Goal: Task Accomplishment & Management: Use online tool/utility

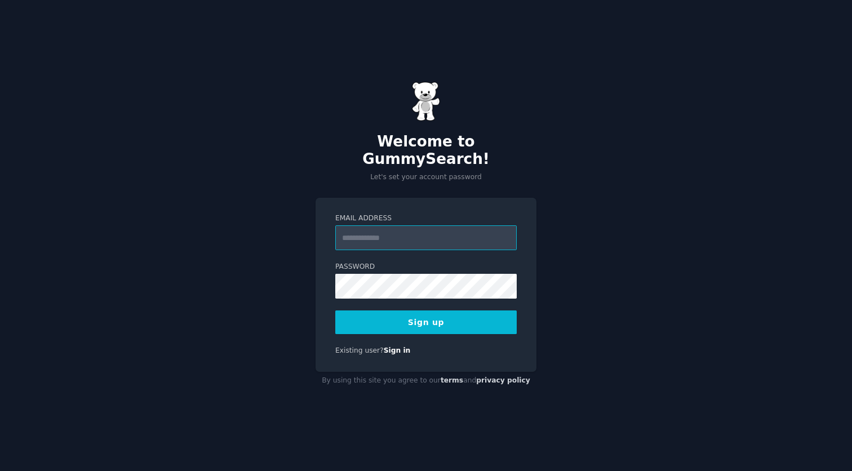
click at [442, 238] on input "Email Address" at bounding box center [426, 238] width 182 height 25
type input "*"
click at [406, 233] on input "*" at bounding box center [426, 238] width 182 height 25
type input "**********"
click at [407, 316] on button "Sign up" at bounding box center [426, 323] width 182 height 24
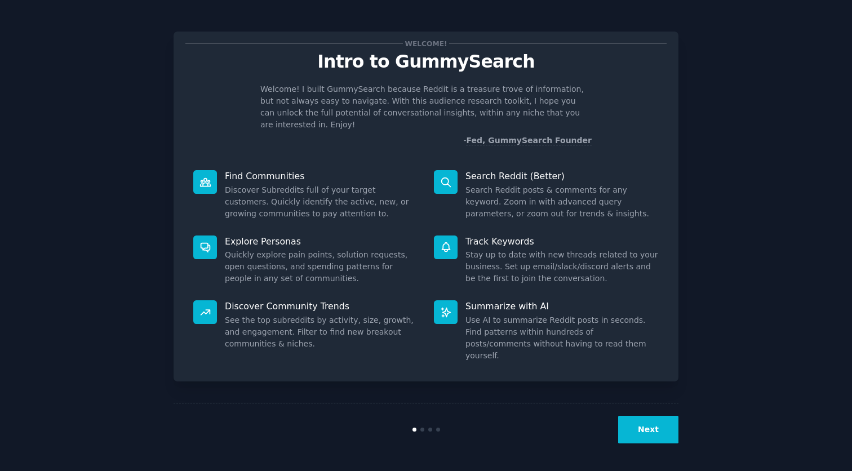
click at [641, 415] on div "Next" at bounding box center [426, 430] width 505 height 52
click at [638, 426] on button "Next" at bounding box center [648, 430] width 60 height 28
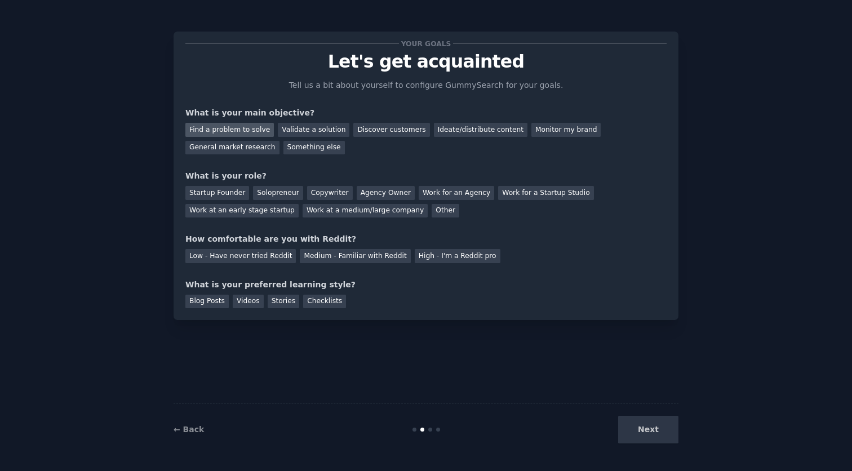
click at [238, 129] on div "Find a problem to solve" at bounding box center [229, 130] width 89 height 14
click at [399, 134] on div "Discover customers" at bounding box center [391, 130] width 76 height 14
click at [260, 127] on div "Find a problem to solve" at bounding box center [229, 130] width 89 height 14
click at [265, 191] on div "Solopreneur" at bounding box center [278, 193] width 50 height 14
click at [337, 260] on div "Medium - Familiar with Reddit" at bounding box center [355, 256] width 110 height 14
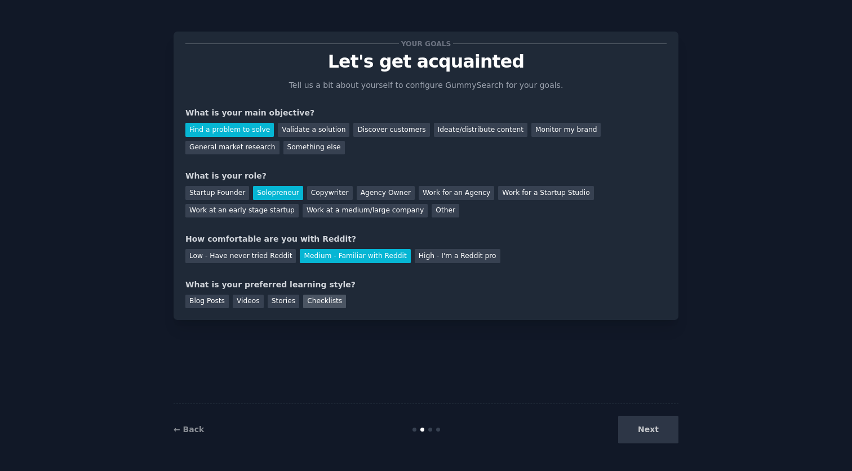
click at [325, 301] on div "Checklists" at bounding box center [324, 302] width 43 height 14
click at [639, 432] on button "Next" at bounding box center [648, 430] width 60 height 28
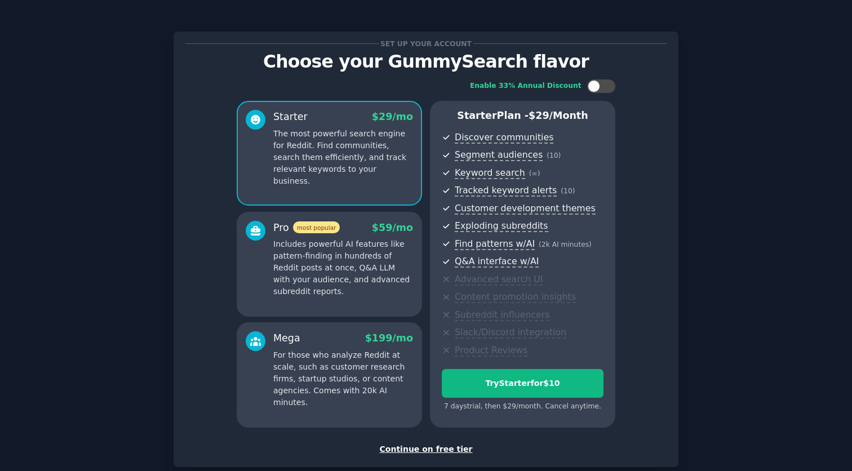
scroll to position [17, 0]
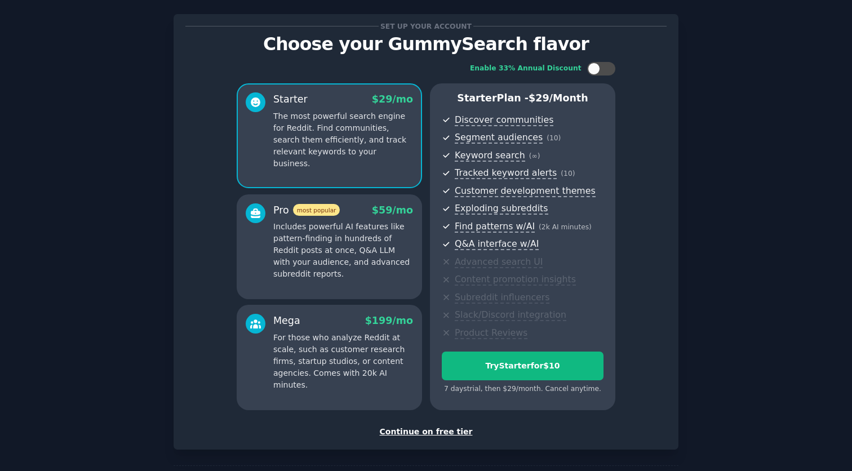
click at [446, 430] on div "Continue on free tier" at bounding box center [425, 432] width 481 height 12
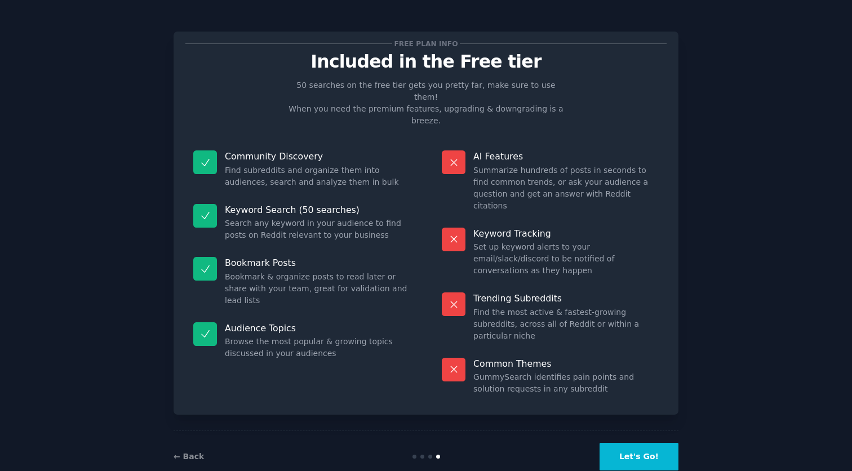
click at [635, 443] on button "Let's Go!" at bounding box center [639, 457] width 79 height 28
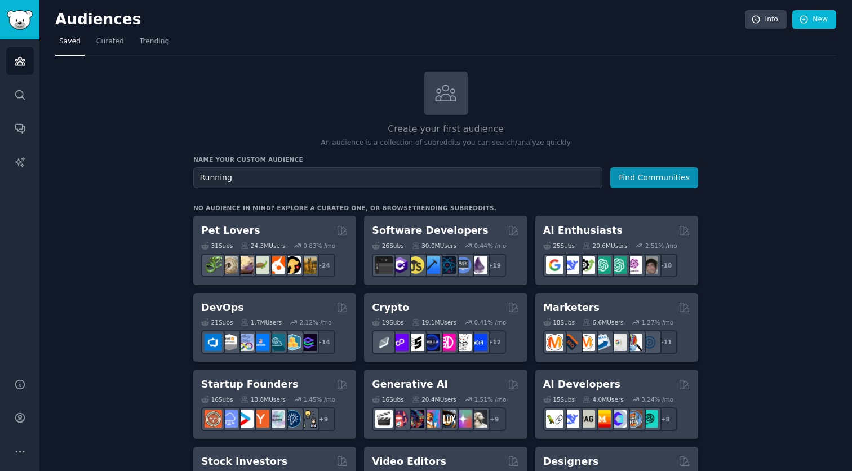
type input "Running"
click at [658, 170] on button "Find Communities" at bounding box center [655, 177] width 88 height 21
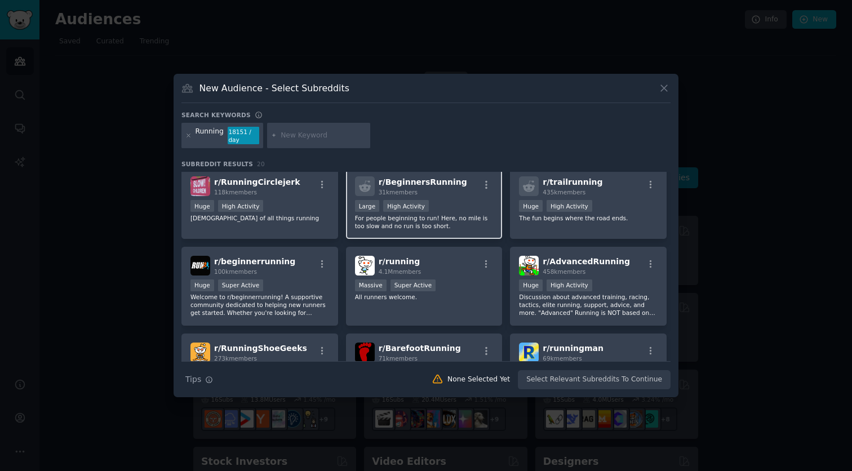
scroll to position [4, 0]
click at [484, 187] on icon "button" at bounding box center [486, 185] width 10 height 10
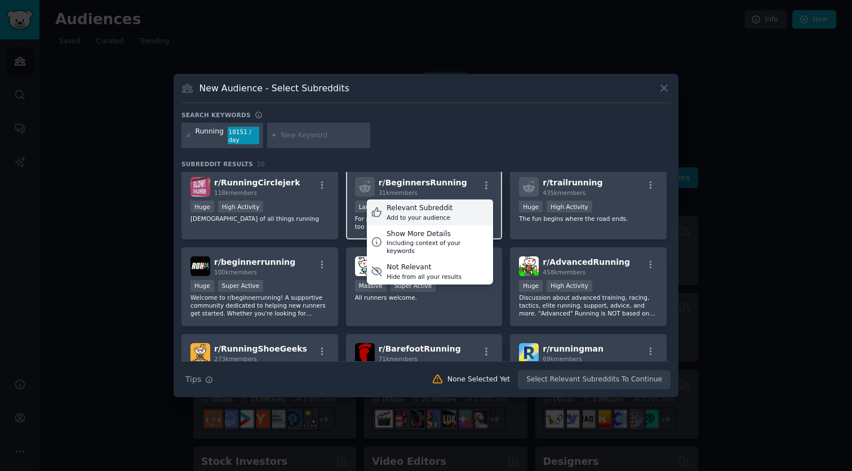
click at [467, 210] on div "Relevant Subreddit Add to your audience" at bounding box center [430, 213] width 126 height 26
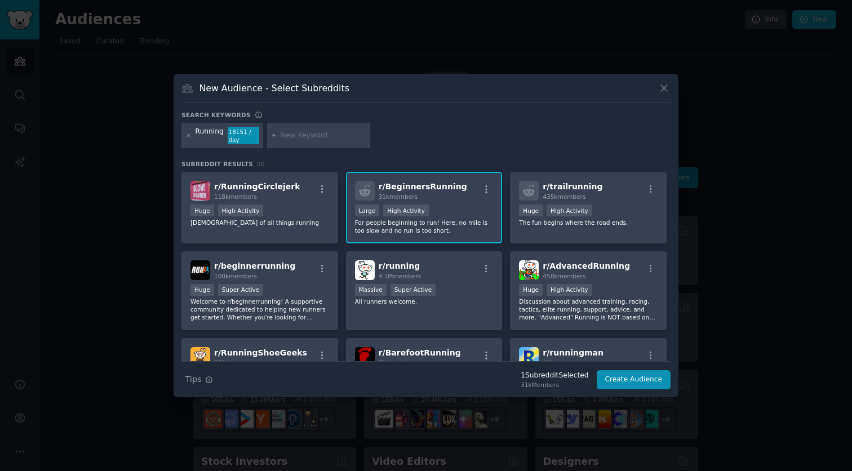
scroll to position [0, 0]
click at [483, 189] on icon "button" at bounding box center [486, 189] width 10 height 10
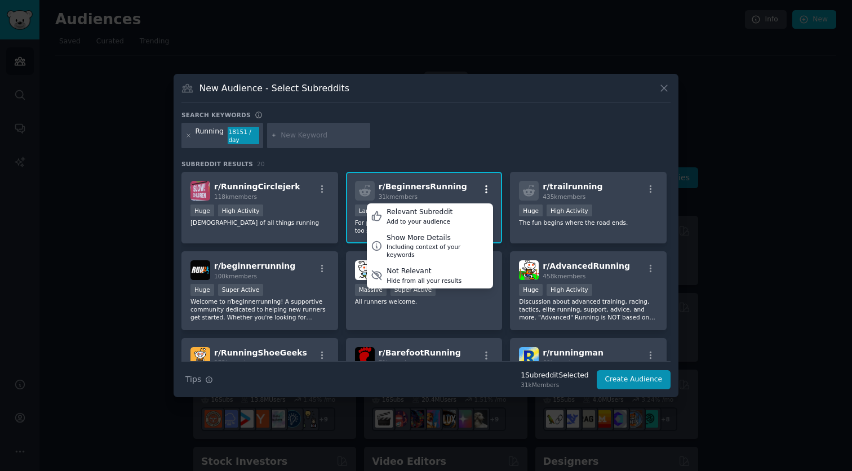
click at [483, 189] on icon "button" at bounding box center [486, 189] width 10 height 10
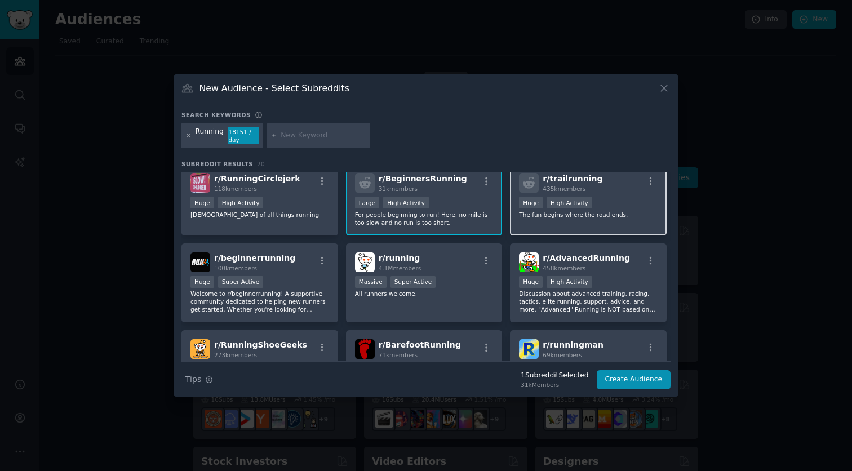
scroll to position [11, 0]
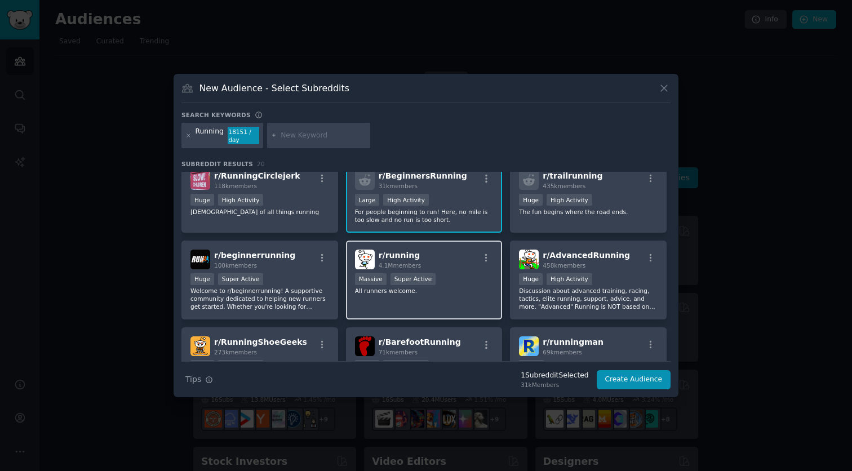
click at [458, 263] on div "r/ running 4.1M members" at bounding box center [424, 260] width 139 height 20
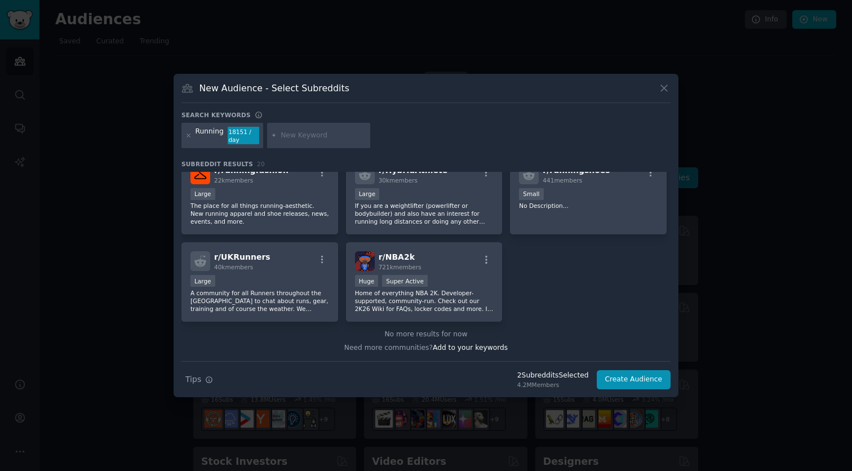
scroll to position [444, 0]
click at [302, 139] on input "text" at bounding box center [324, 136] width 86 height 10
type input "apple watch"
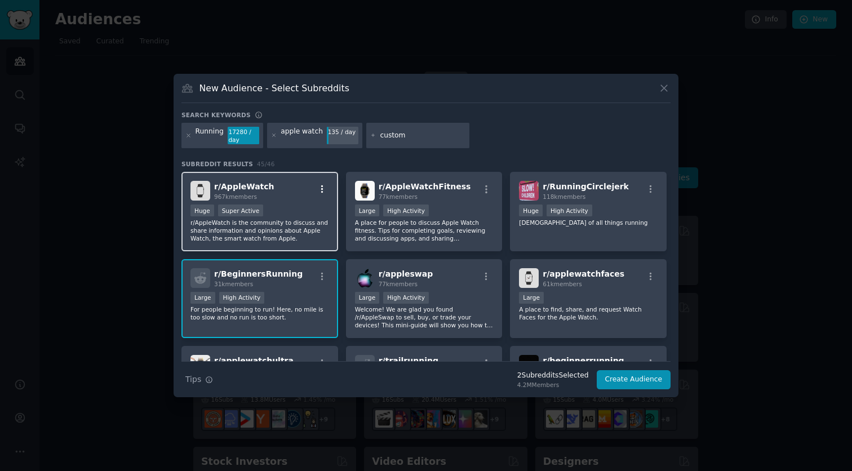
click at [323, 187] on icon "button" at bounding box center [322, 189] width 10 height 10
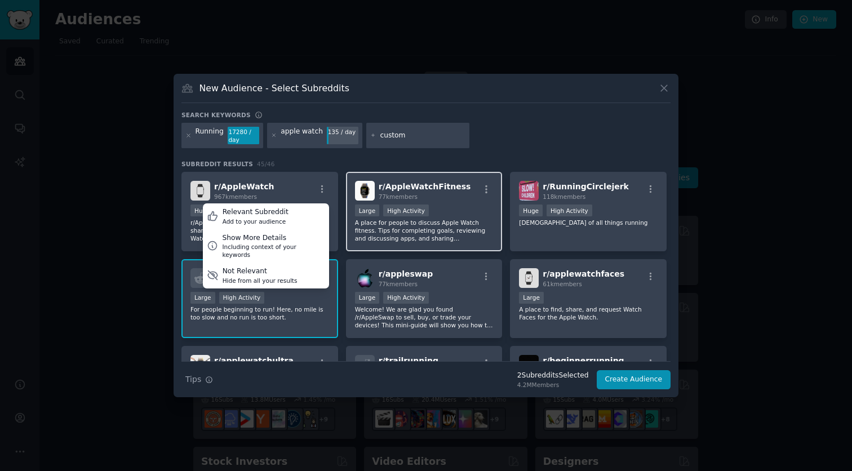
click at [458, 191] on div "r/ AppleWatchFitness 77k members" at bounding box center [424, 191] width 139 height 20
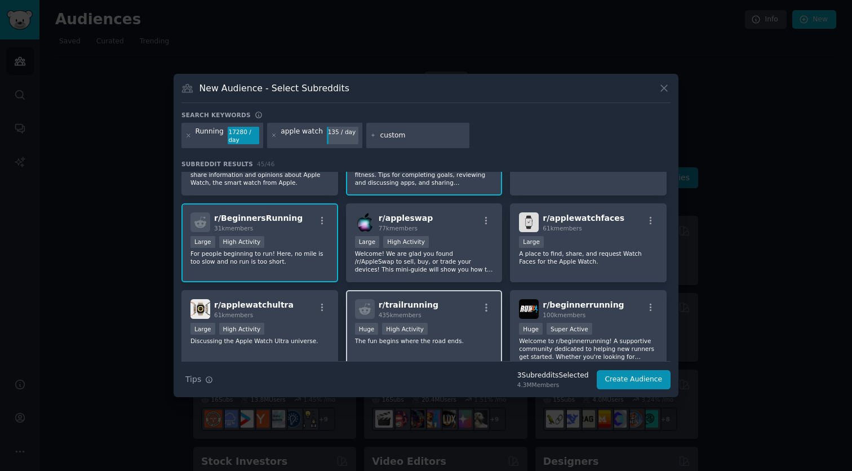
scroll to position [148, 0]
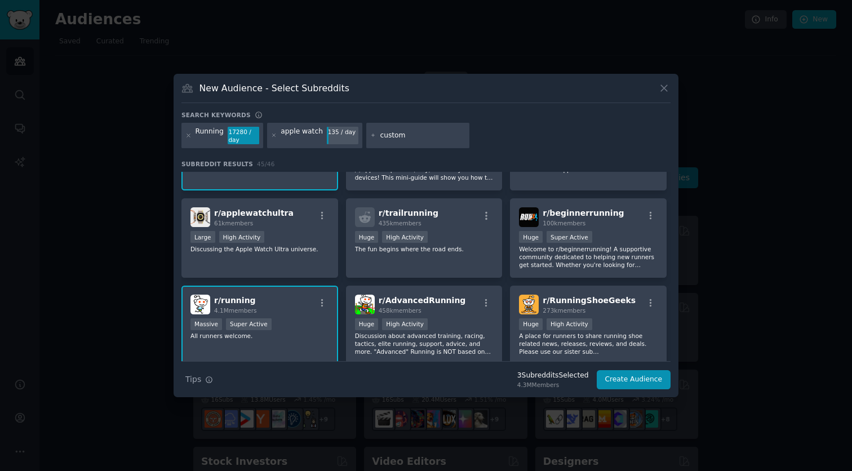
click at [391, 95] on div "New Audience - Select Subreddits" at bounding box center [426, 92] width 489 height 21
click at [390, 139] on input "custom" at bounding box center [423, 136] width 86 height 10
click at [405, 142] on div "custom" at bounding box center [418, 136] width 104 height 26
click at [410, 134] on input "custom" at bounding box center [423, 136] width 86 height 10
type input "custom workout"
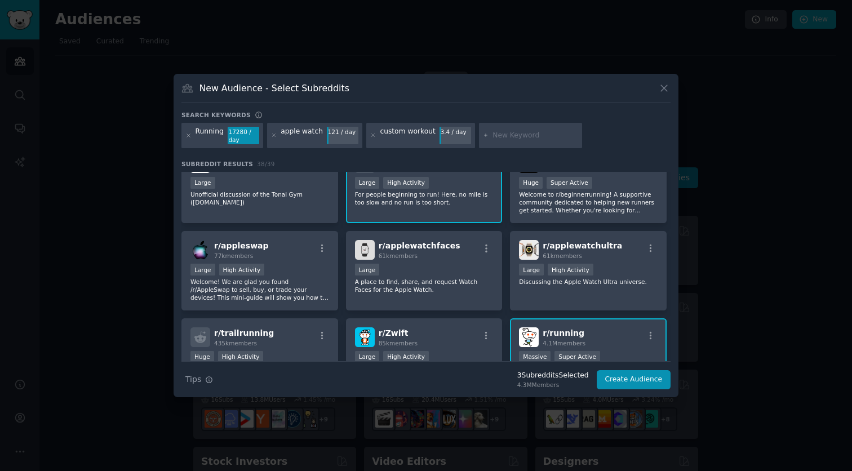
scroll to position [117, 0]
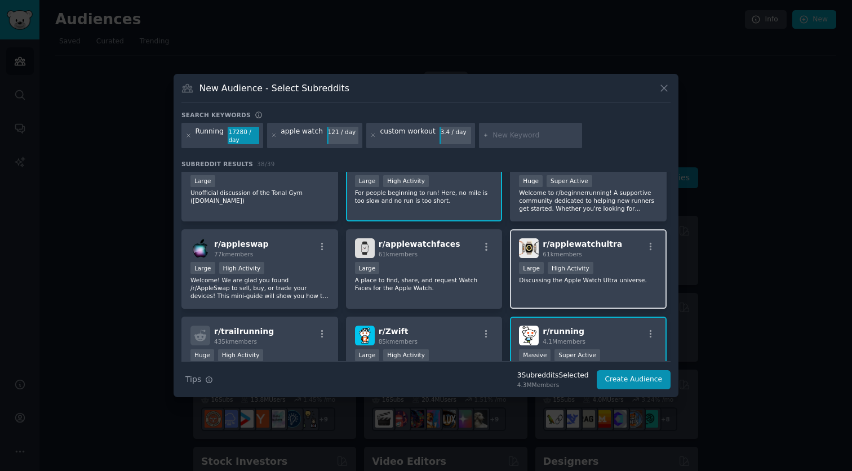
click at [632, 263] on div "Large High Activity" at bounding box center [588, 269] width 139 height 14
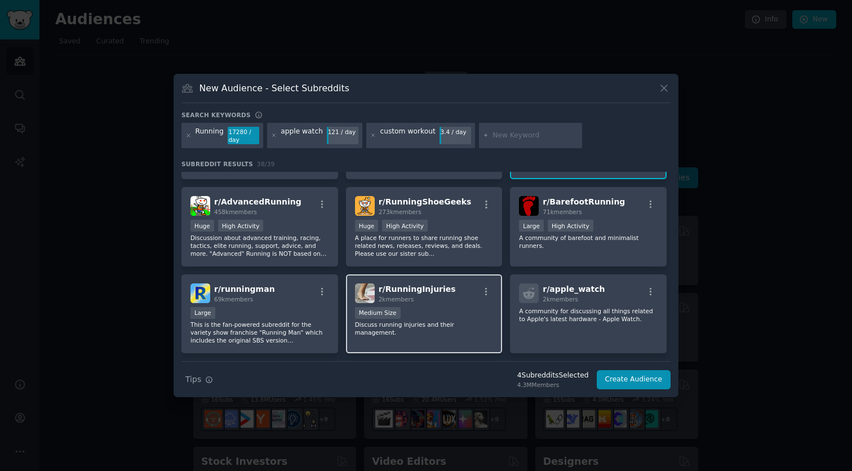
scroll to position [341, 0]
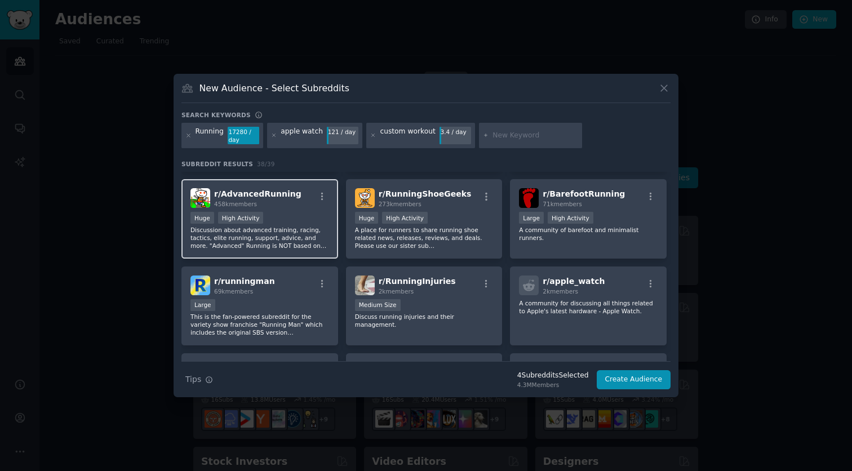
click at [275, 237] on p "Discussion about advanced training, racing, tactics, elite running, support, ad…" at bounding box center [260, 238] width 139 height 24
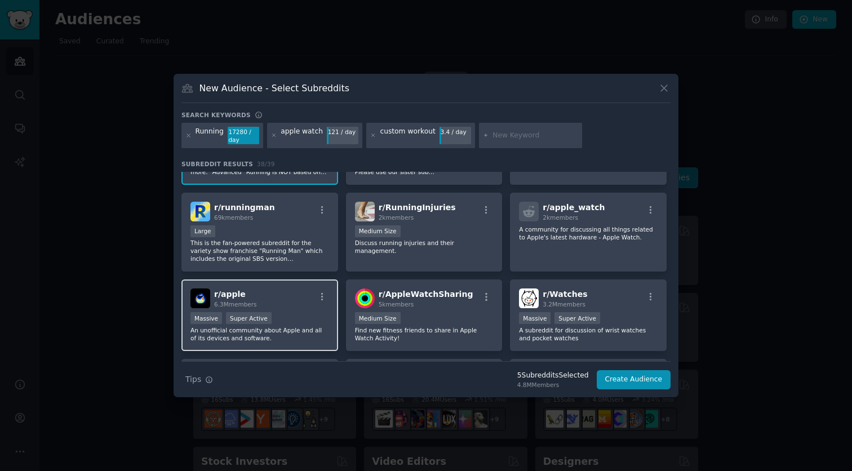
scroll to position [441, 0]
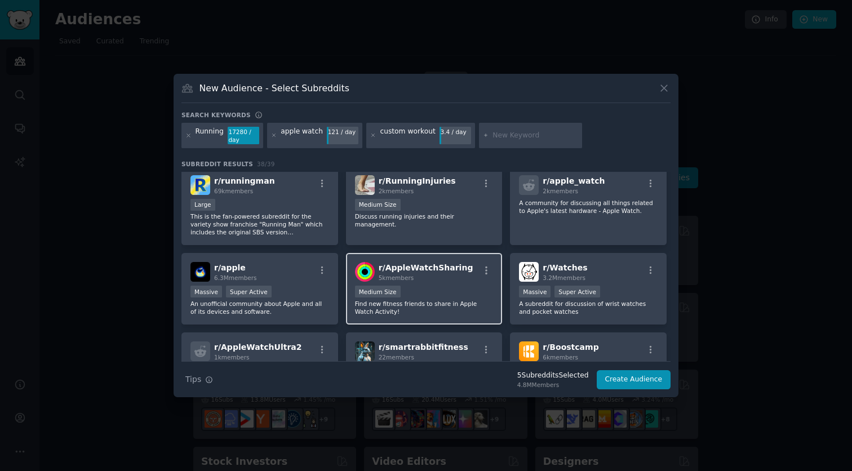
click at [421, 309] on p "Find new fitness friends to share in Apple Watch Activity!" at bounding box center [424, 308] width 139 height 16
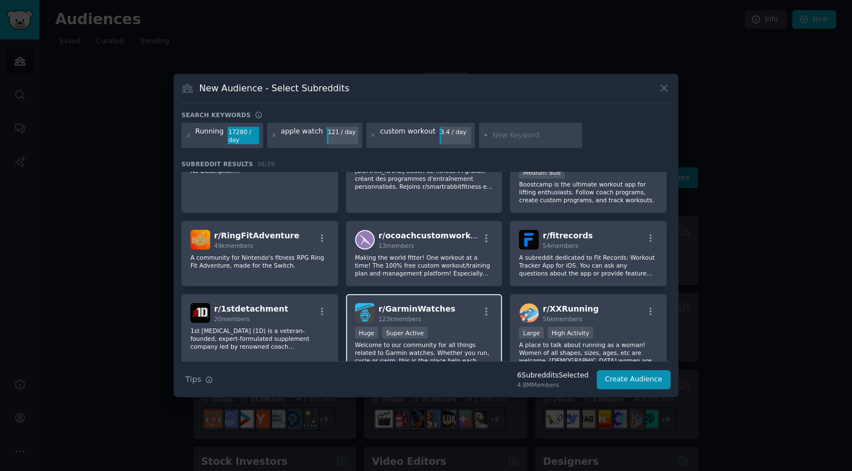
scroll to position [706, 0]
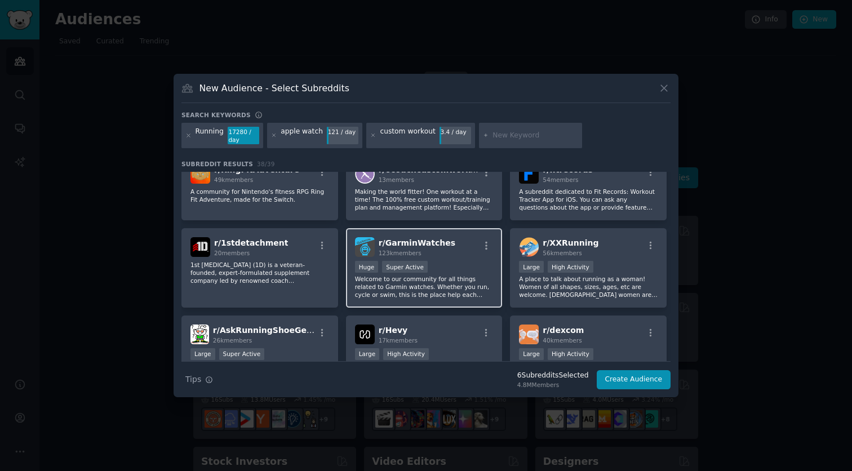
click at [406, 281] on p "Welcome to our community for all things related to Garmin watches. Whether you …" at bounding box center [424, 287] width 139 height 24
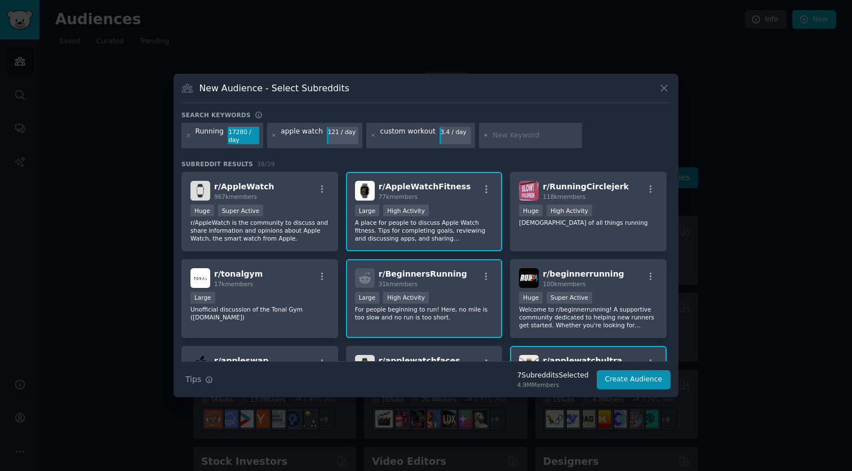
scroll to position [0, 0]
click at [501, 130] on div at bounding box center [531, 136] width 104 height 26
click at [498, 139] on input "text" at bounding box center [536, 136] width 86 height 10
type input "runners"
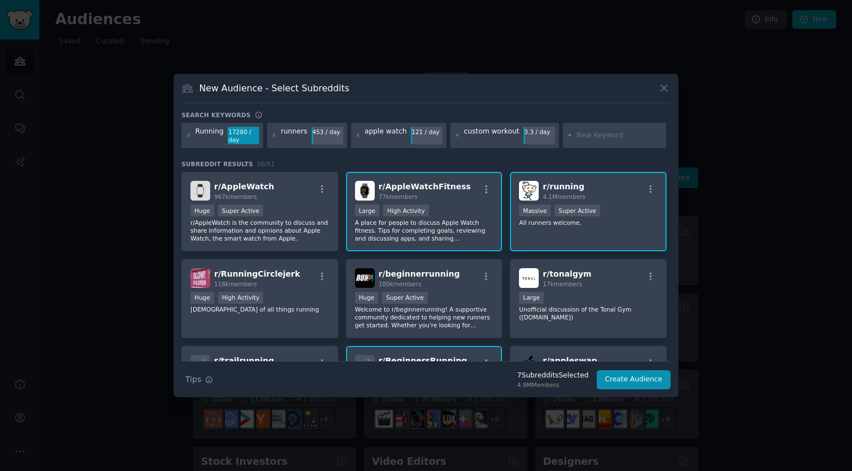
click at [582, 135] on input "text" at bounding box center [620, 136] width 86 height 10
type input "asics"
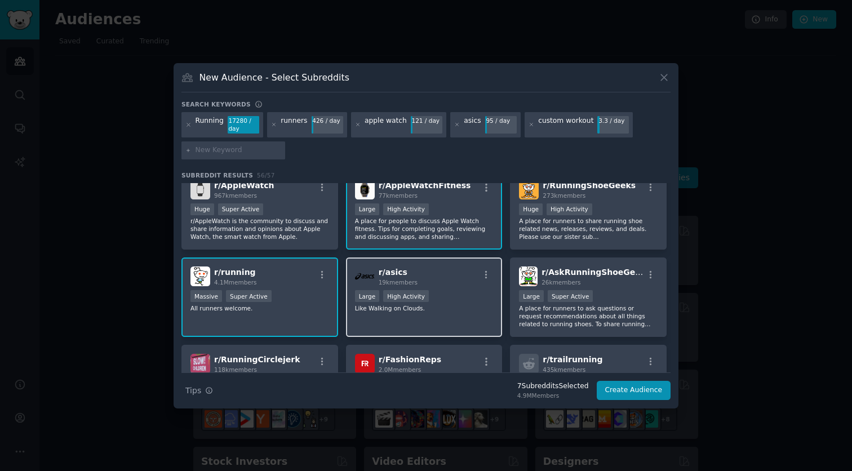
scroll to position [4, 0]
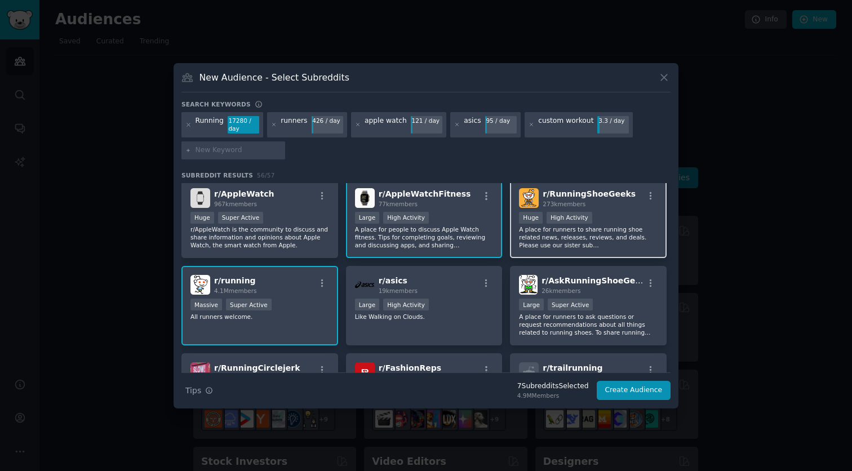
click at [593, 250] on div "r/ RunningShoeGeeks 273k members Huge High Activity A place for runners to shar…" at bounding box center [588, 218] width 157 height 79
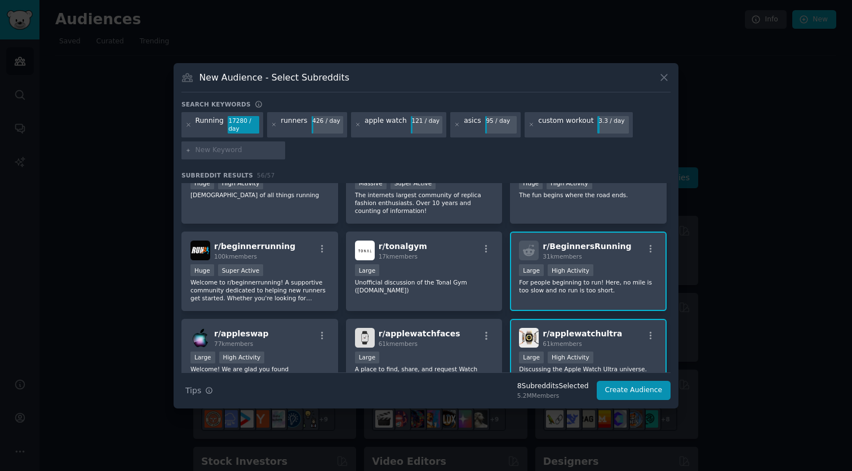
scroll to position [233, 0]
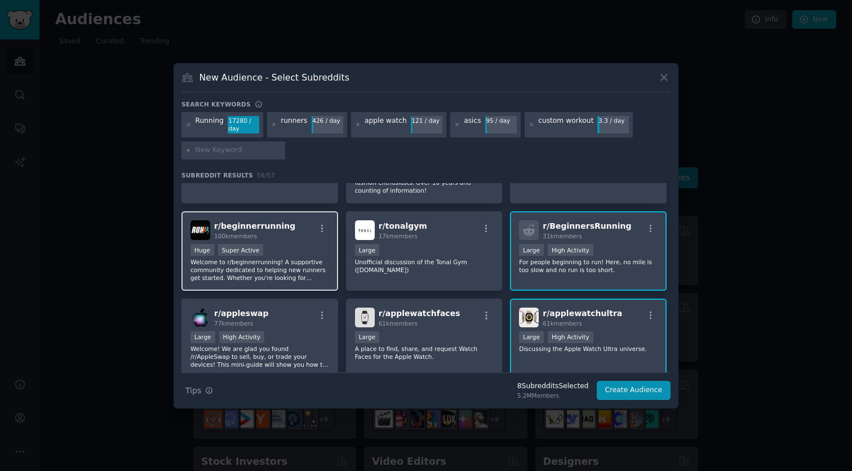
click at [284, 269] on p "Welcome to r/beginnerrunning! A supportive community dedicated to helping new r…" at bounding box center [260, 270] width 139 height 24
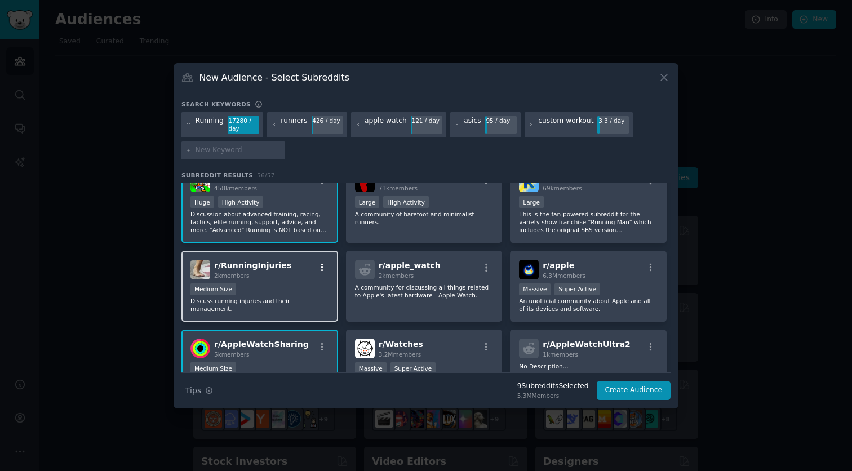
scroll to position [647, 0]
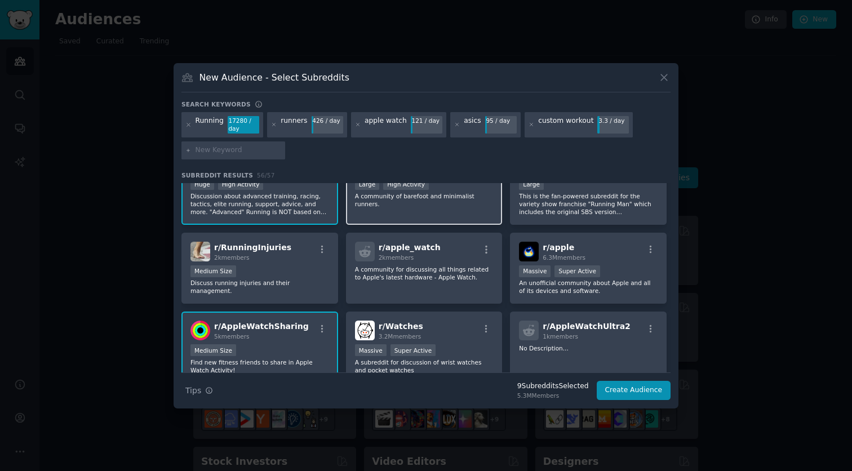
click at [414, 204] on p "A community of barefoot and minimalist runners." at bounding box center [424, 200] width 139 height 16
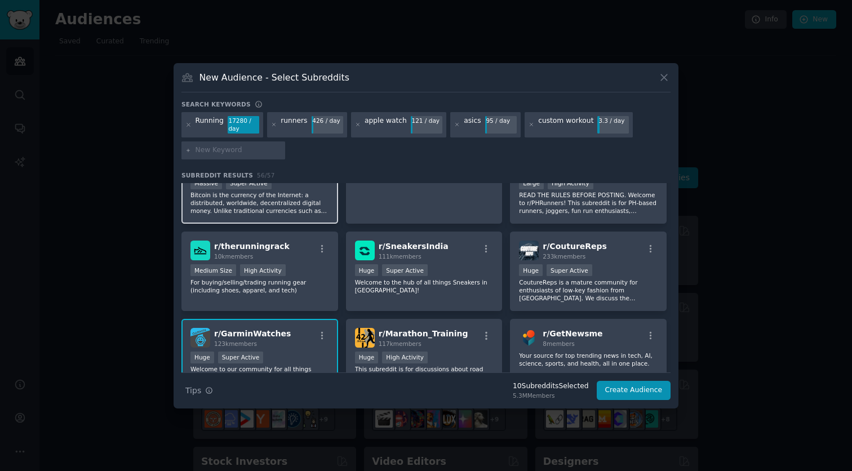
scroll to position [1316, 0]
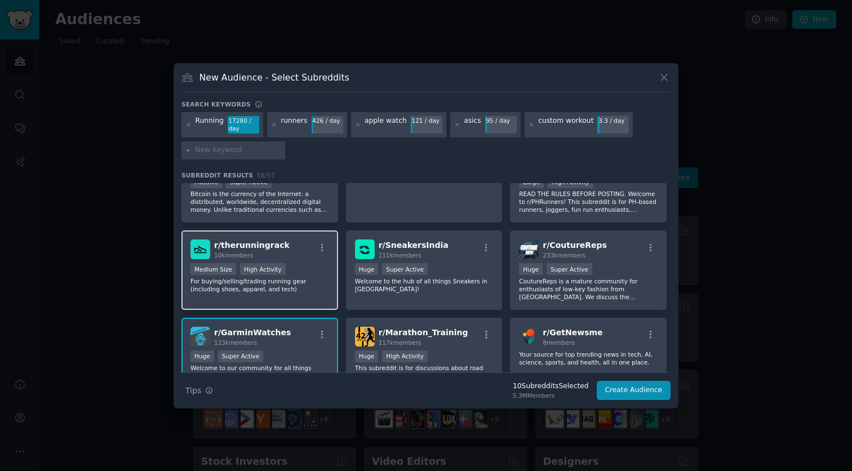
click at [312, 262] on div "r/ therunningrack 10k members Medium Size High Activity For buying/selling/trad…" at bounding box center [260, 270] width 157 height 79
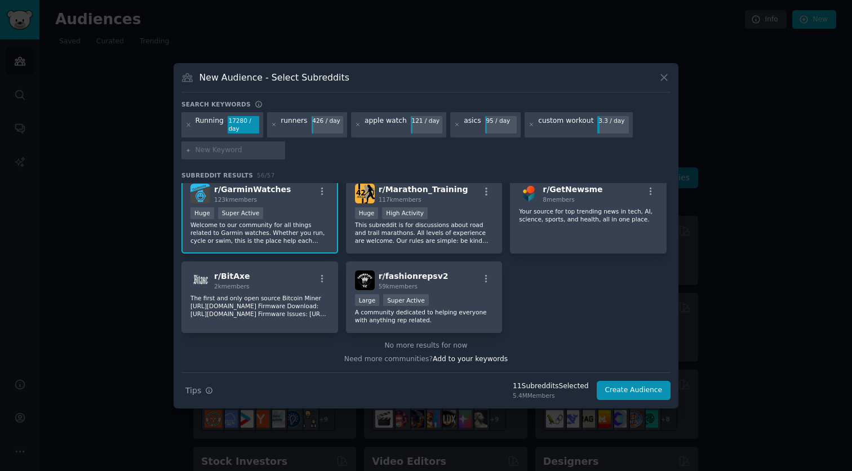
scroll to position [1459, 0]
click at [244, 154] on input "text" at bounding box center [239, 150] width 86 height 10
type input "d"
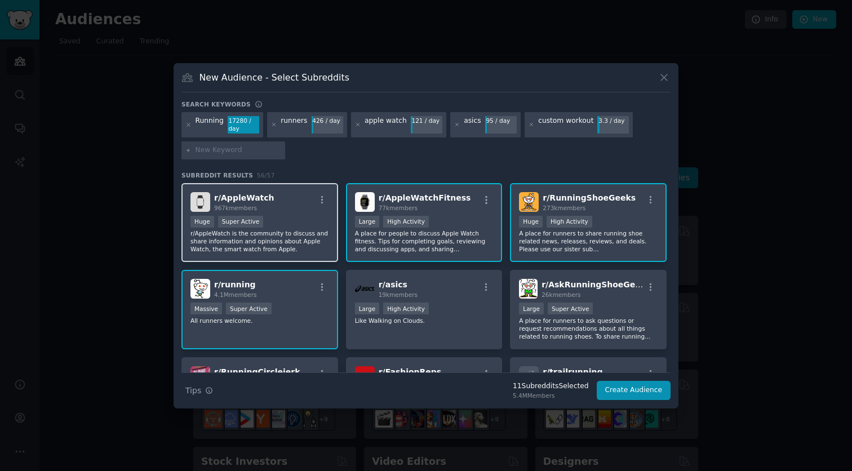
scroll to position [0, 0]
click at [273, 124] on icon at bounding box center [273, 124] width 3 height 3
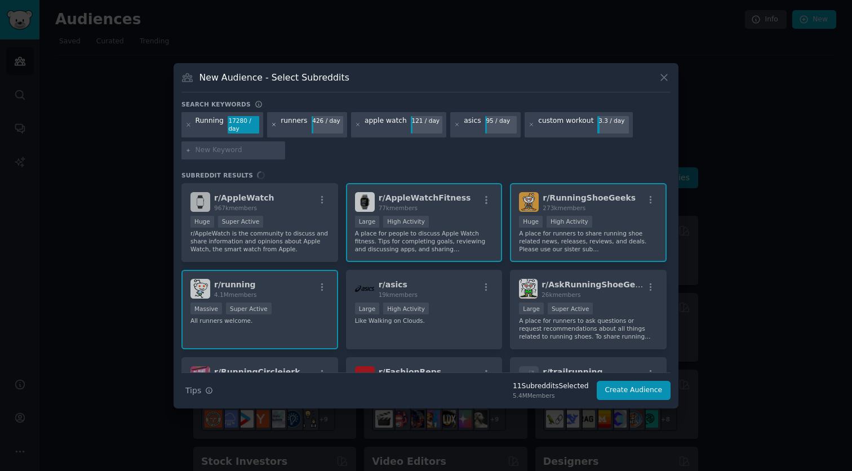
click at [273, 124] on icon at bounding box center [273, 124] width 3 height 3
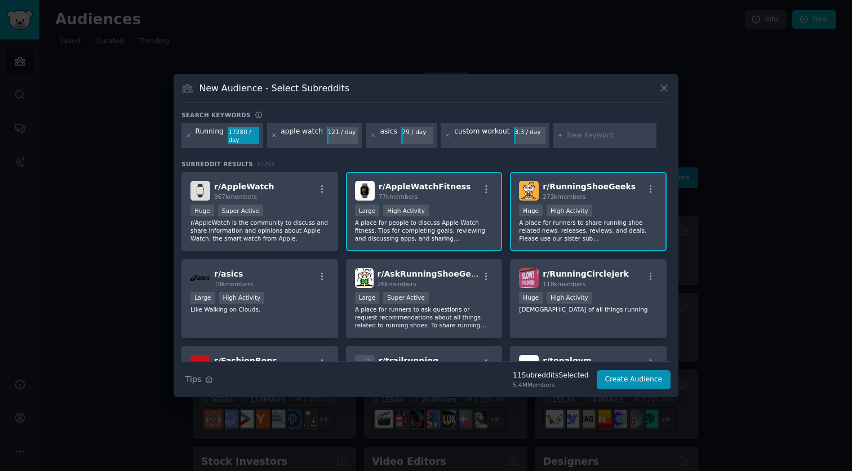
click at [271, 132] on icon at bounding box center [274, 135] width 6 height 6
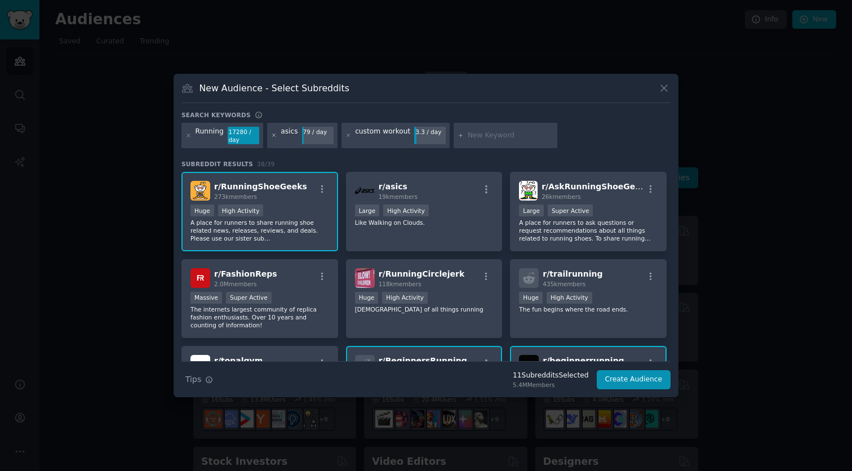
click at [271, 134] on icon at bounding box center [274, 135] width 6 height 6
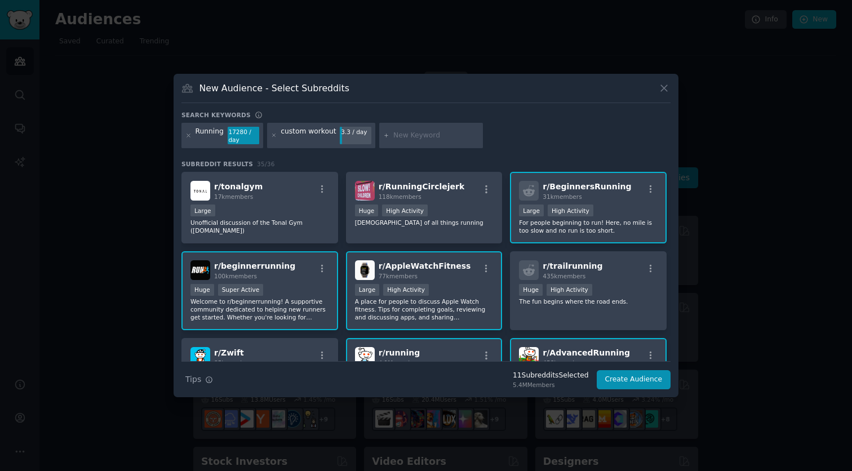
click at [271, 134] on icon at bounding box center [274, 135] width 6 height 6
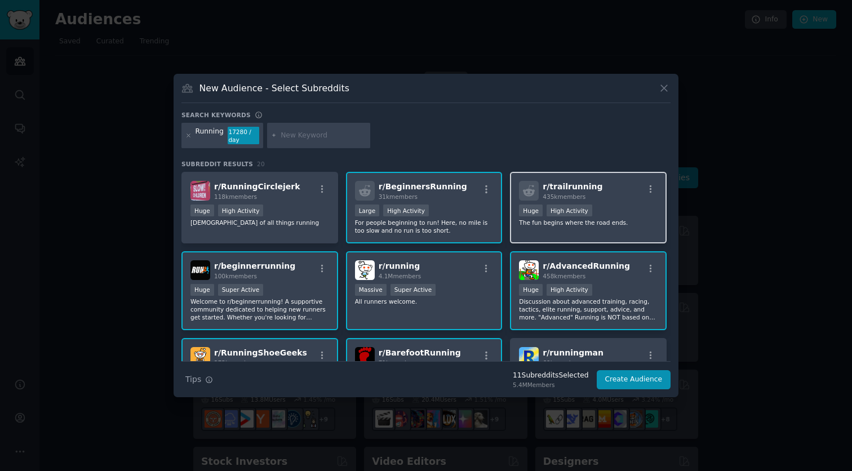
click at [550, 235] on div "r/ trailrunning 435k members >= 80th percentile for submissions / day Huge High…" at bounding box center [588, 208] width 157 height 72
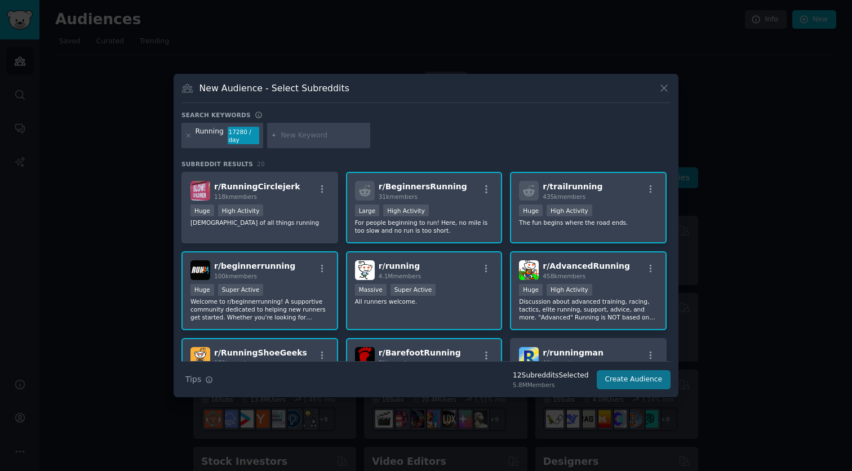
click at [645, 381] on button "Create Audience" at bounding box center [634, 379] width 74 height 19
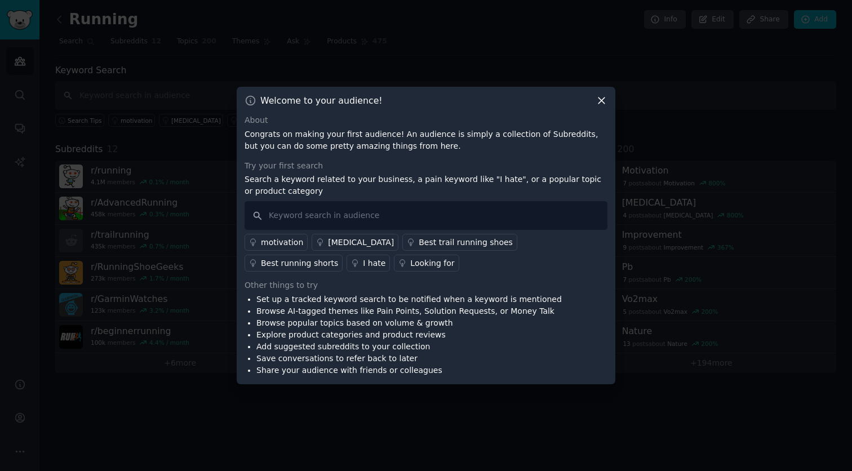
click at [604, 103] on icon at bounding box center [602, 101] width 6 height 6
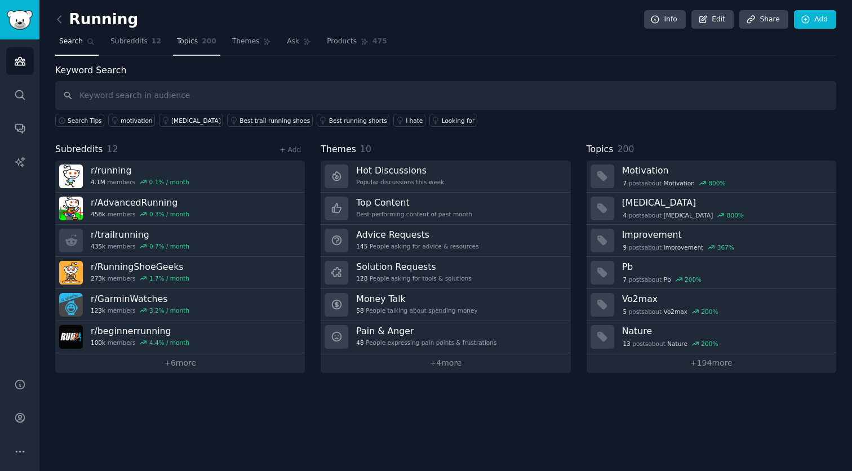
click at [204, 48] on link "Topics 200" at bounding box center [196, 44] width 47 height 23
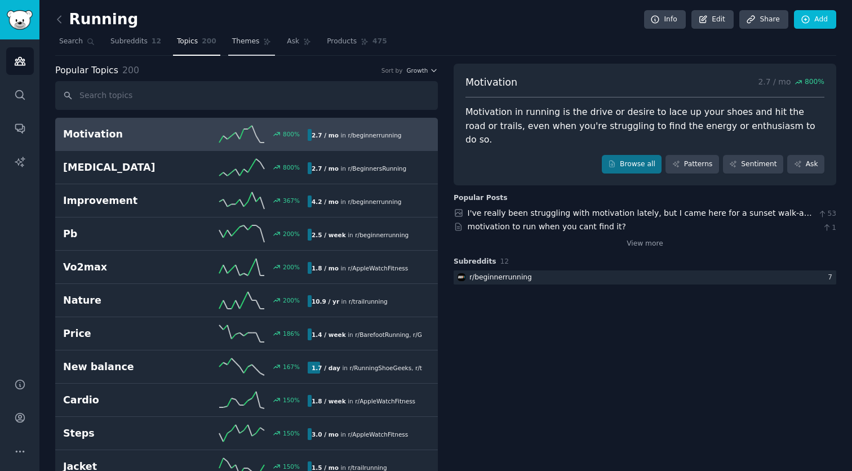
click at [244, 46] on link "Themes" at bounding box center [251, 44] width 47 height 23
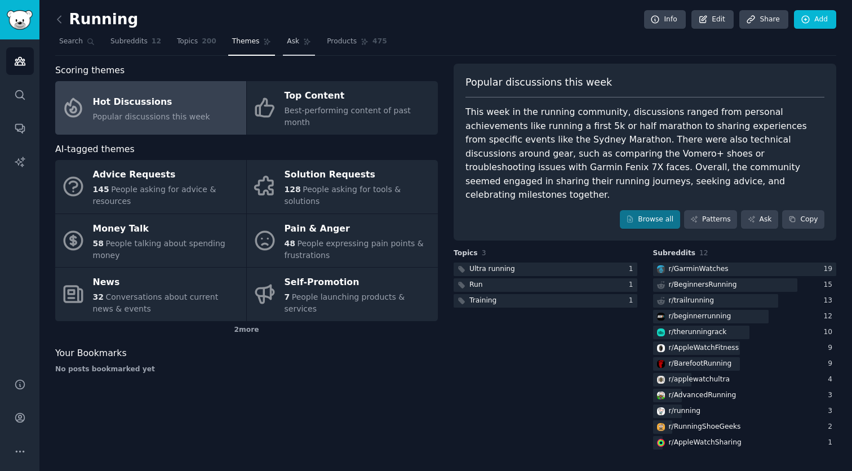
click at [292, 45] on span "Ask" at bounding box center [293, 42] width 12 height 10
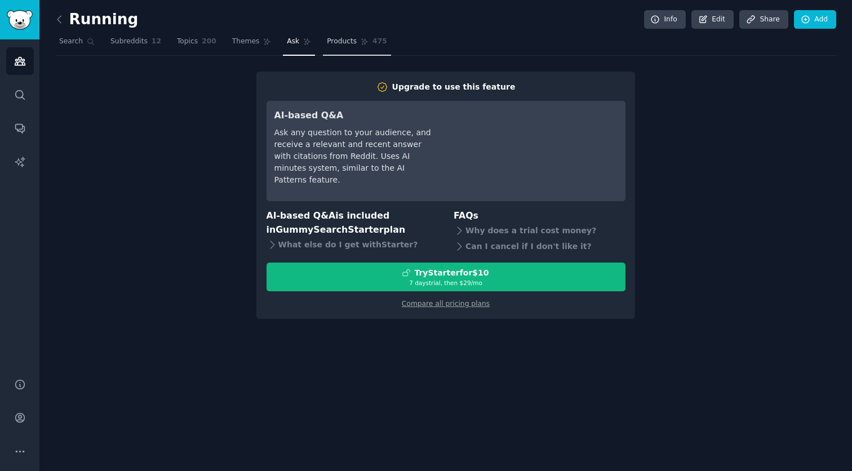
click at [330, 44] on span "Products" at bounding box center [342, 42] width 30 height 10
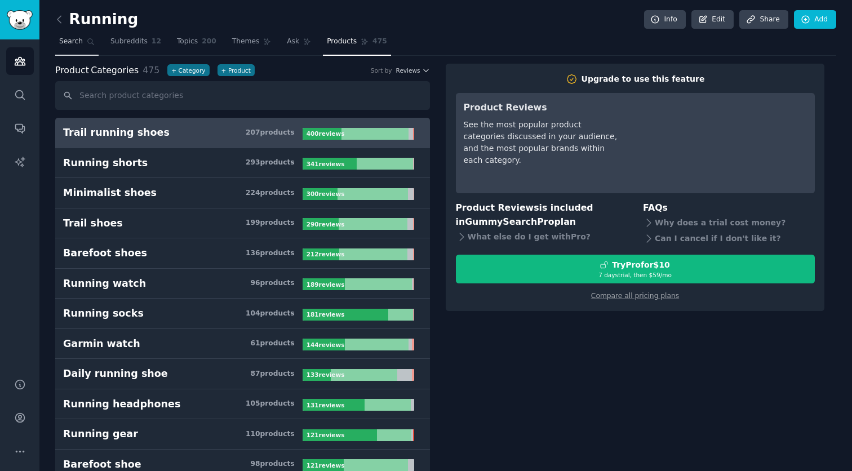
click at [75, 46] on span "Search" at bounding box center [71, 42] width 24 height 10
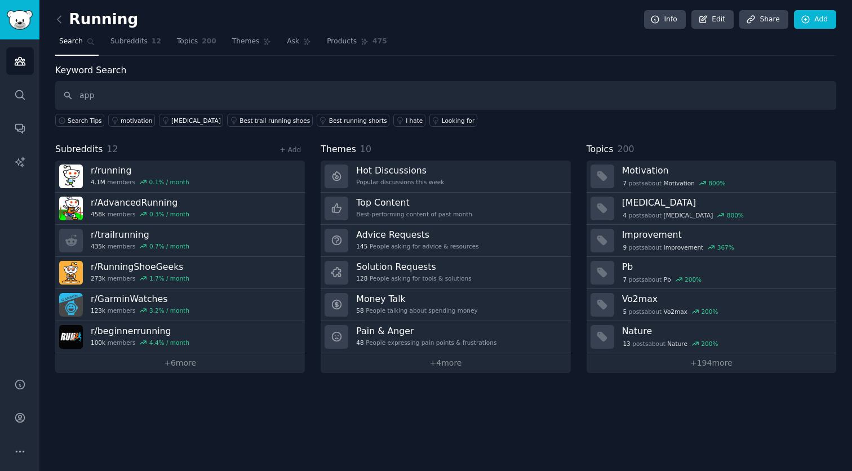
type input "app"
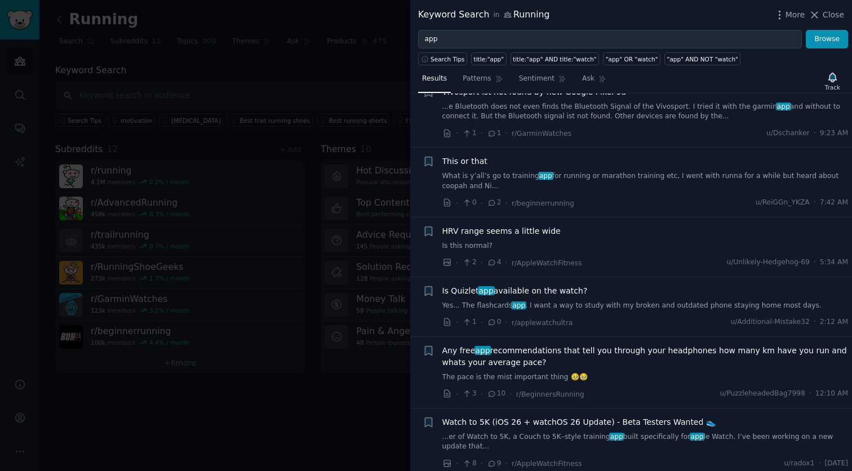
scroll to position [323, 0]
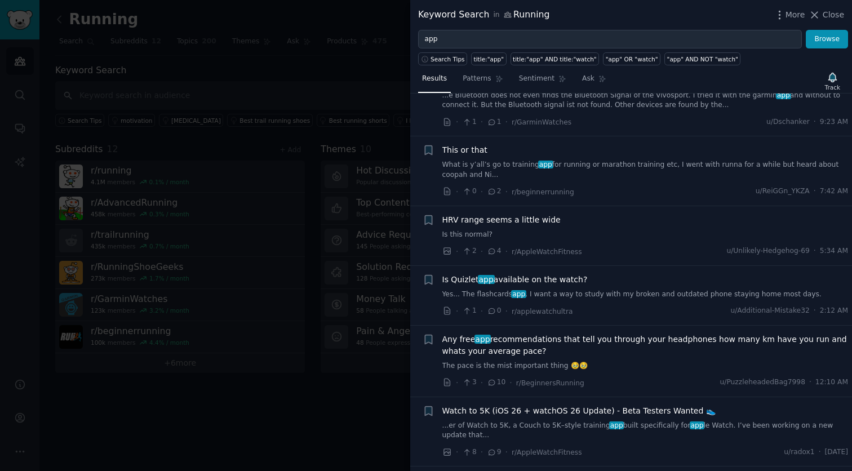
click at [317, 411] on div at bounding box center [426, 235] width 852 height 471
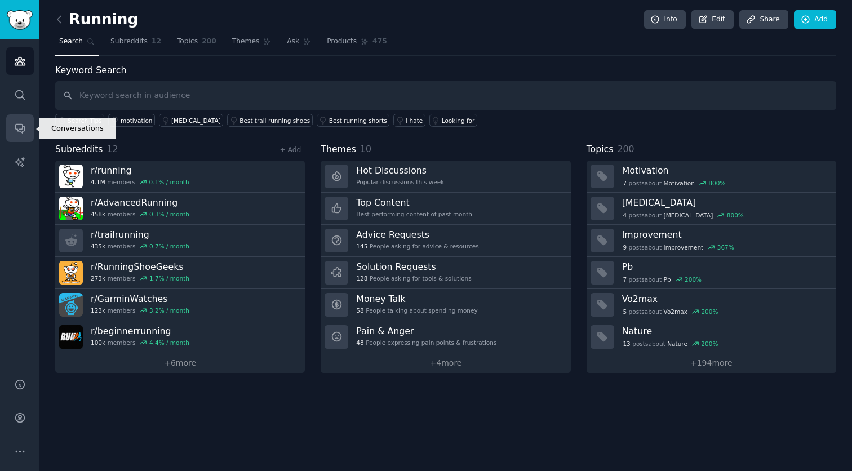
click at [24, 126] on icon "Sidebar" at bounding box center [20, 128] width 12 height 12
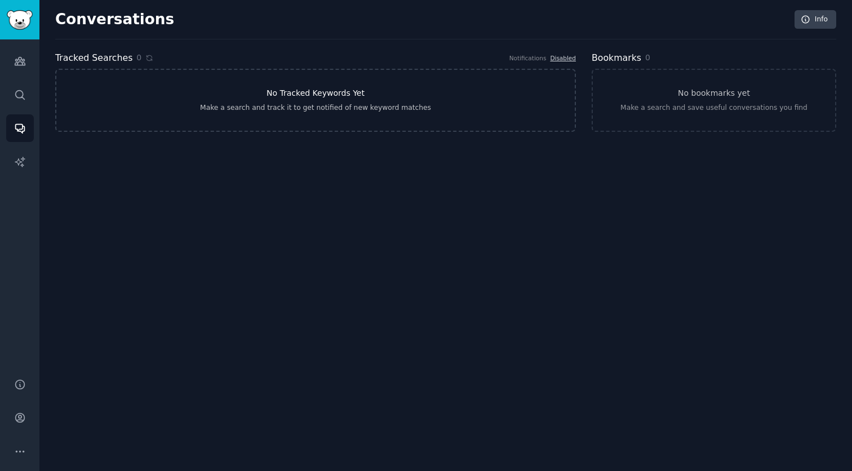
click at [321, 114] on link "No Tracked Keywords Yet Make a search and track it to get notified of new keywo…" at bounding box center [315, 100] width 521 height 63
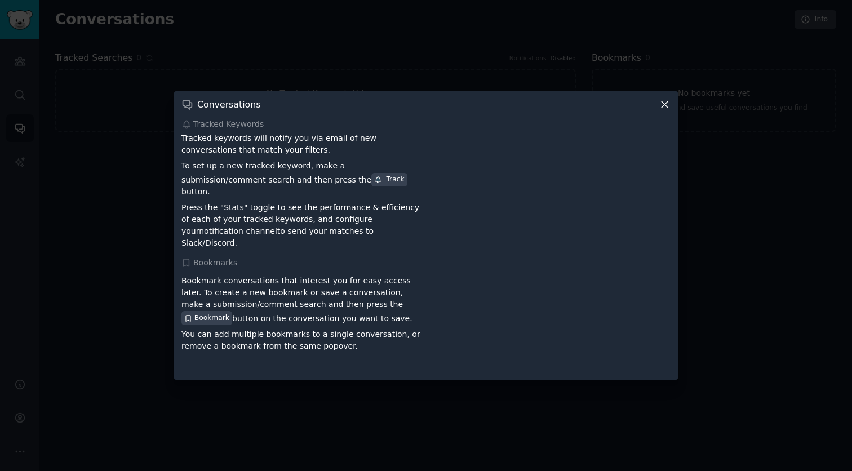
click at [665, 109] on icon at bounding box center [665, 105] width 12 height 12
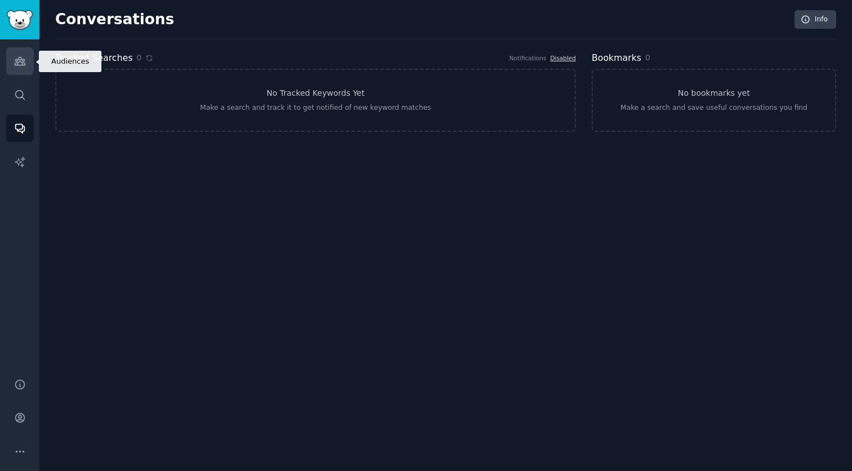
click at [12, 70] on link "Audiences" at bounding box center [20, 61] width 28 height 28
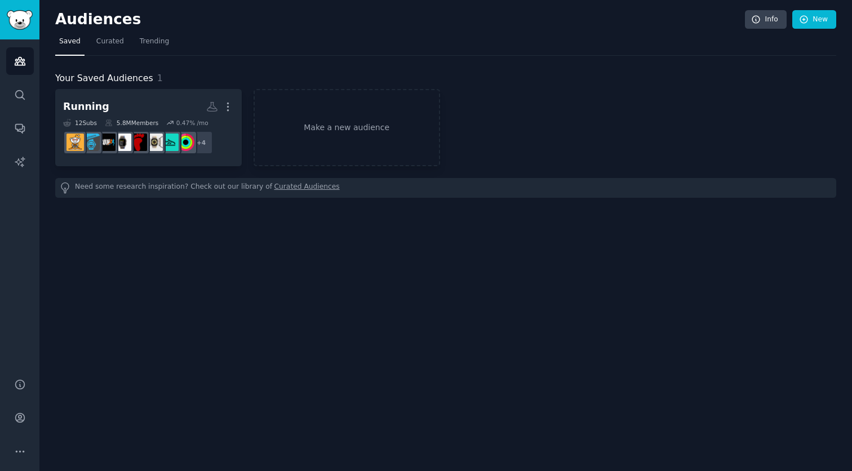
click at [490, 260] on div "Audiences Info New Saved Curated Trending Your Saved Audiences 1 Running More 1…" at bounding box center [445, 235] width 813 height 471
click at [21, 101] on link "Search" at bounding box center [20, 95] width 28 height 28
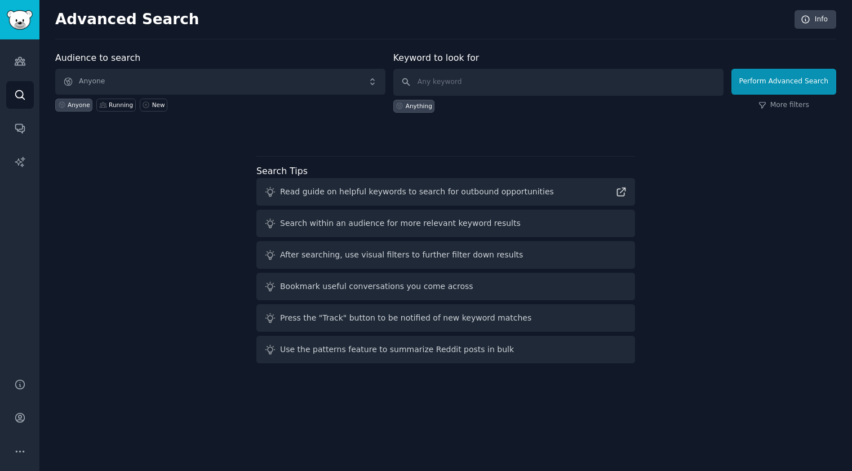
click at [264, 69] on span "Anyone" at bounding box center [220, 82] width 330 height 26
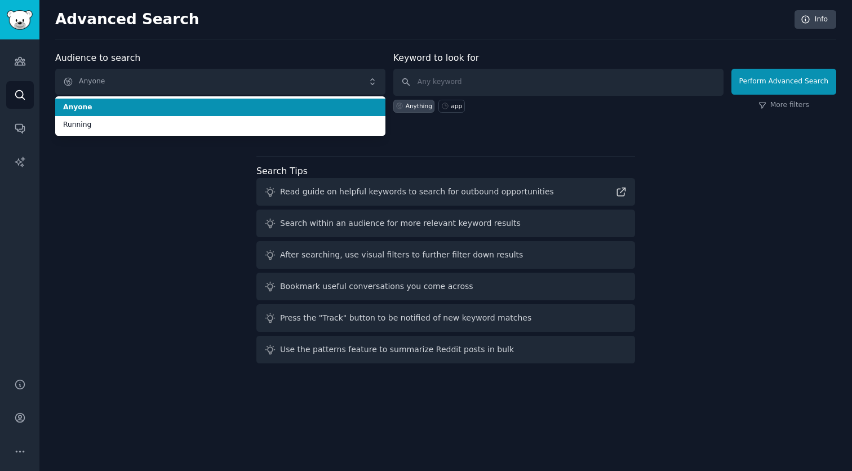
click at [255, 78] on span "Anyone" at bounding box center [220, 82] width 330 height 26
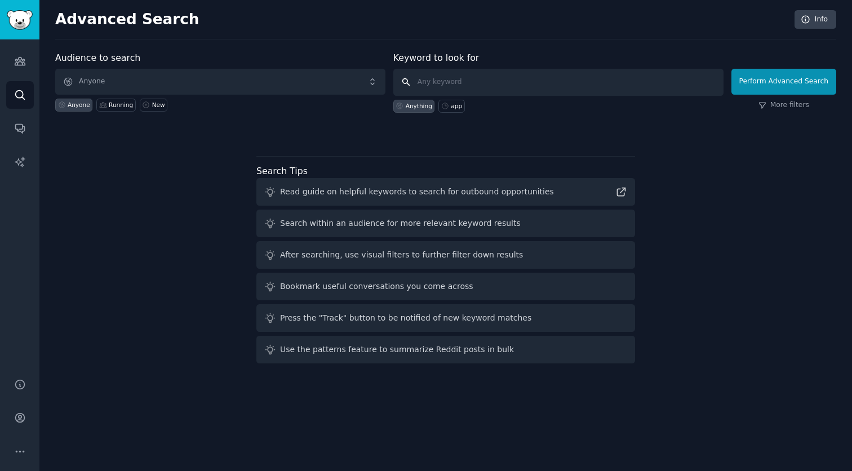
click at [446, 77] on input "text" at bounding box center [559, 82] width 330 height 27
type input "apple custome workout"
click at [786, 81] on button "Perform Advanced Search" at bounding box center [784, 82] width 105 height 26
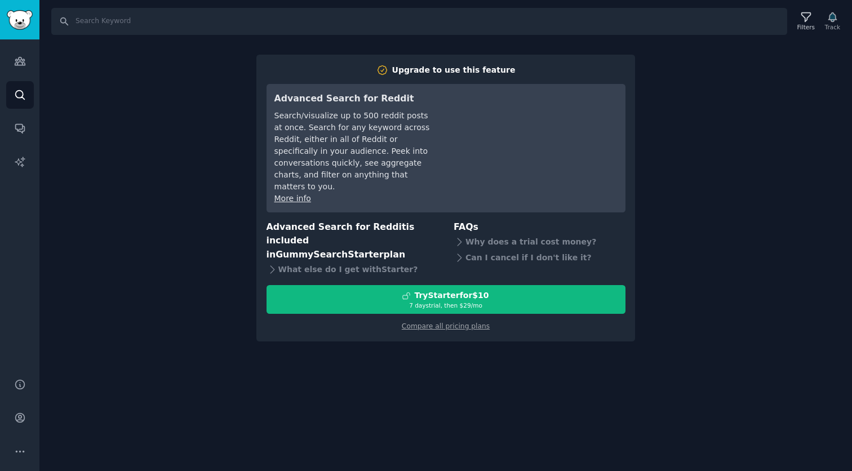
click at [444, 307] on div "Upgrade to use this feature Advanced Search for Reddit Search/visualize up to 5…" at bounding box center [446, 199] width 379 height 288
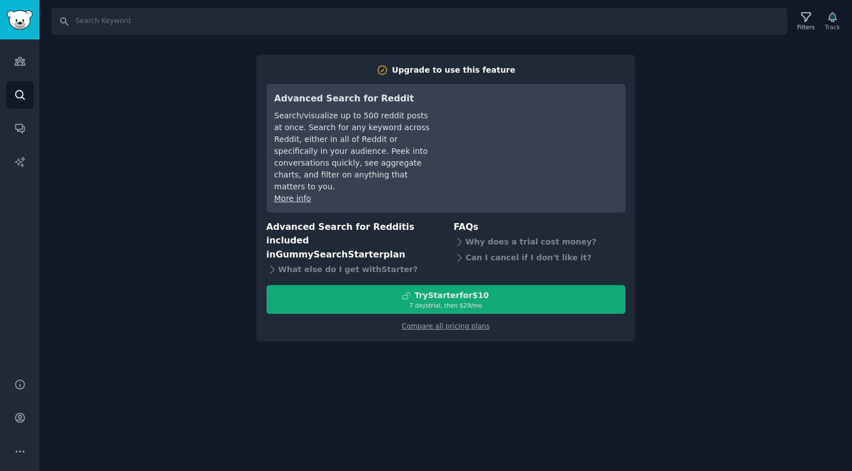
click at [497, 302] on div "7 days trial, then $ 29 /mo" at bounding box center [446, 306] width 358 height 8
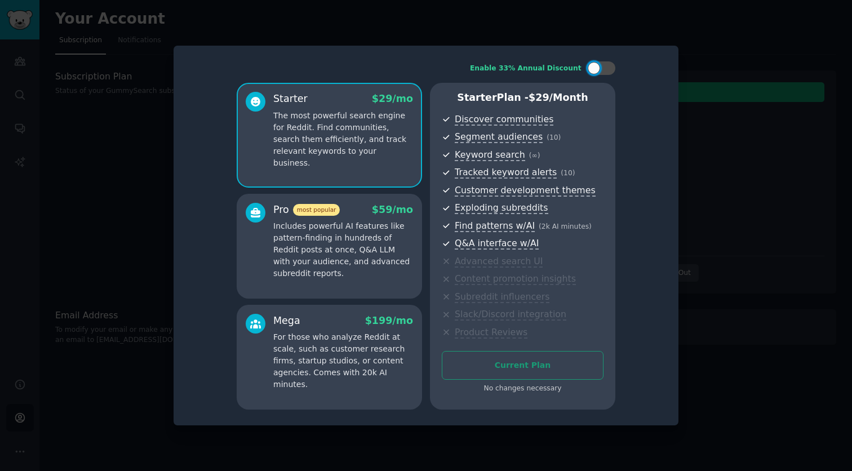
click at [743, 211] on div at bounding box center [426, 235] width 852 height 471
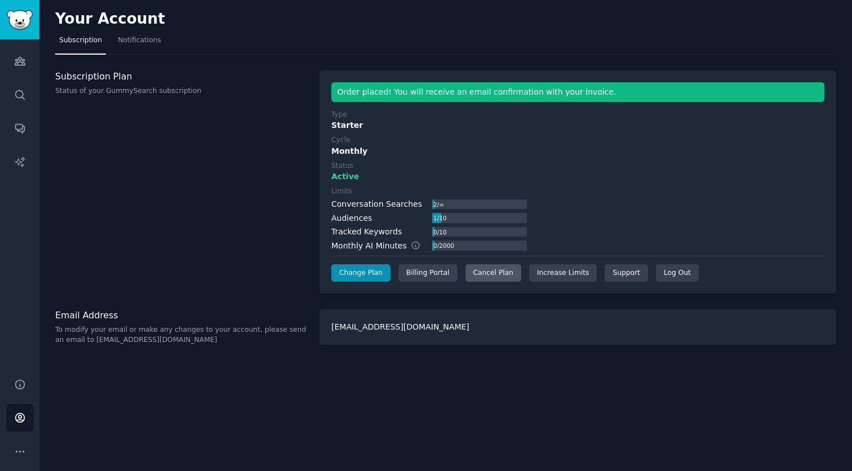
click at [498, 277] on div "Cancel Plan" at bounding box center [494, 273] width 56 height 18
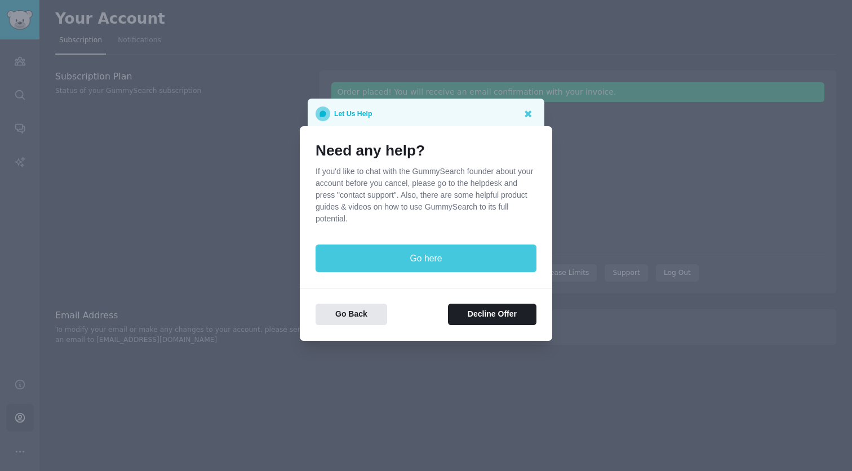
click at [450, 268] on button "Go here" at bounding box center [426, 259] width 221 height 28
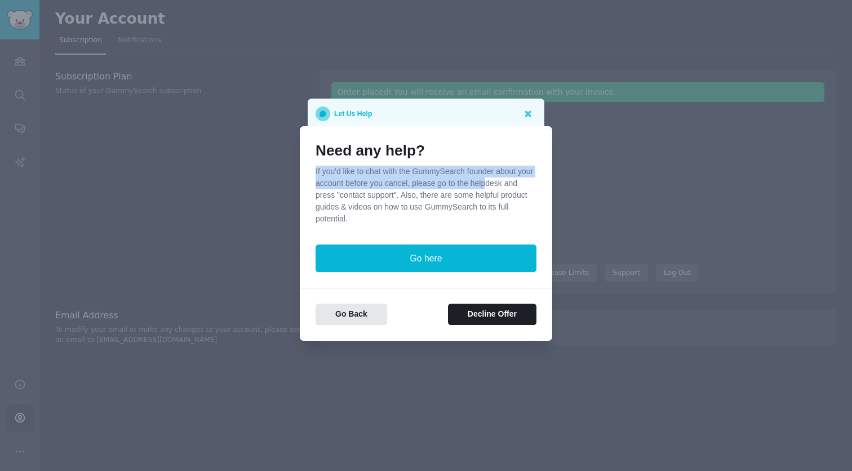
drag, startPoint x: 494, startPoint y: 145, endPoint x: 509, endPoint y: 184, distance: 42.1
click at [508, 184] on div "Need any help? If you'd like to chat with the GummySearch founder about your ac…" at bounding box center [426, 183] width 221 height 83
click at [514, 316] on button "Decline Offer" at bounding box center [492, 315] width 89 height 22
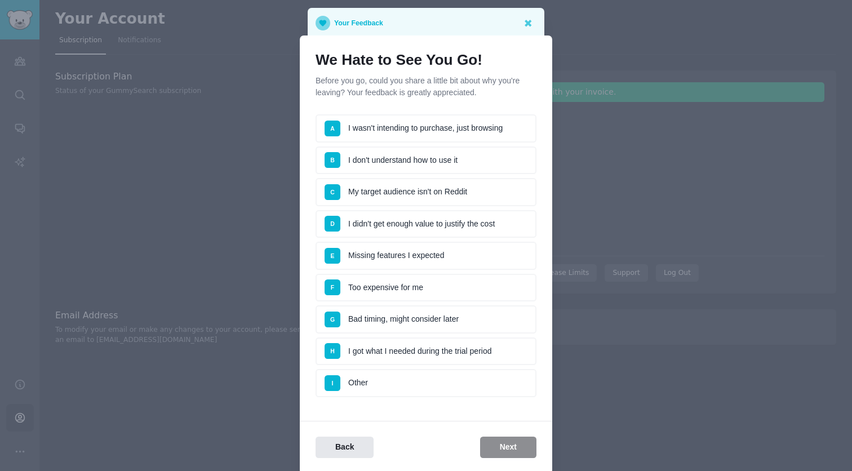
click at [498, 448] on div "Back Next" at bounding box center [426, 448] width 253 height 22
click at [457, 391] on li "I Other" at bounding box center [426, 383] width 221 height 28
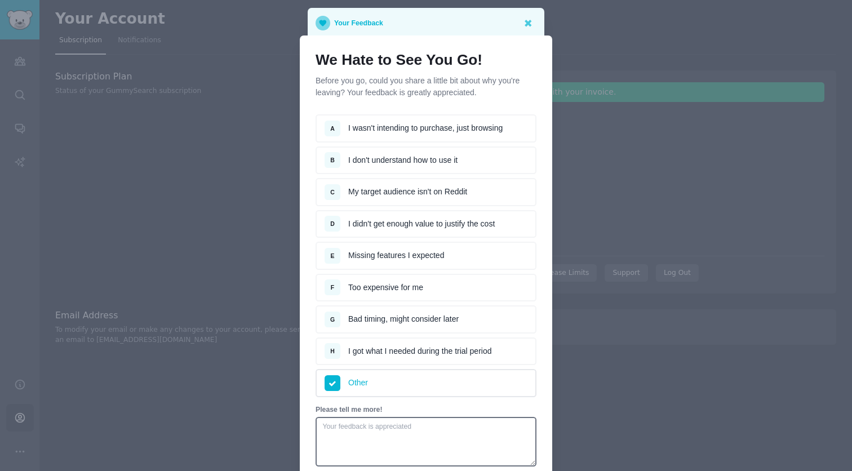
click at [450, 363] on li "H I got what I needed during the trial period" at bounding box center [426, 352] width 221 height 28
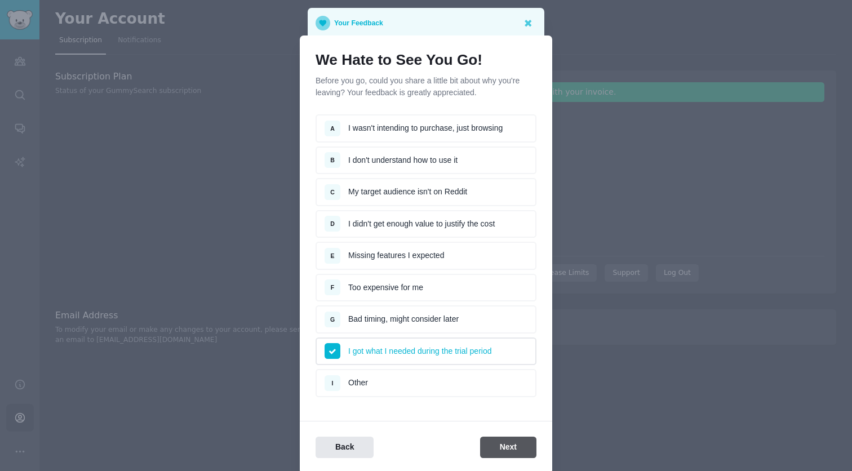
click at [505, 449] on button "Next" at bounding box center [508, 448] width 56 height 22
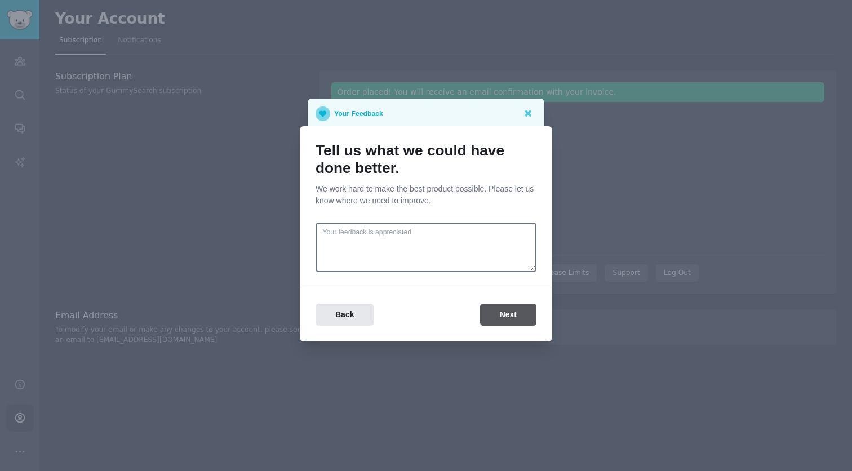
click at [500, 319] on button "Next" at bounding box center [508, 315] width 56 height 22
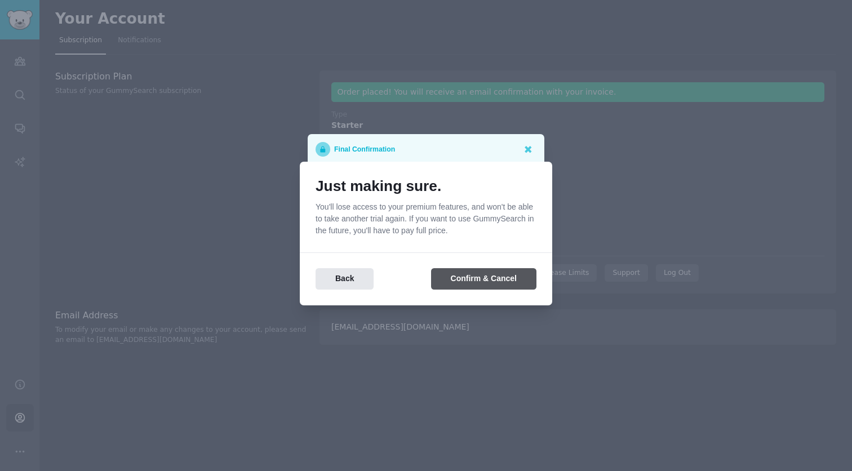
click at [475, 288] on button "Confirm & Cancel" at bounding box center [483, 279] width 105 height 22
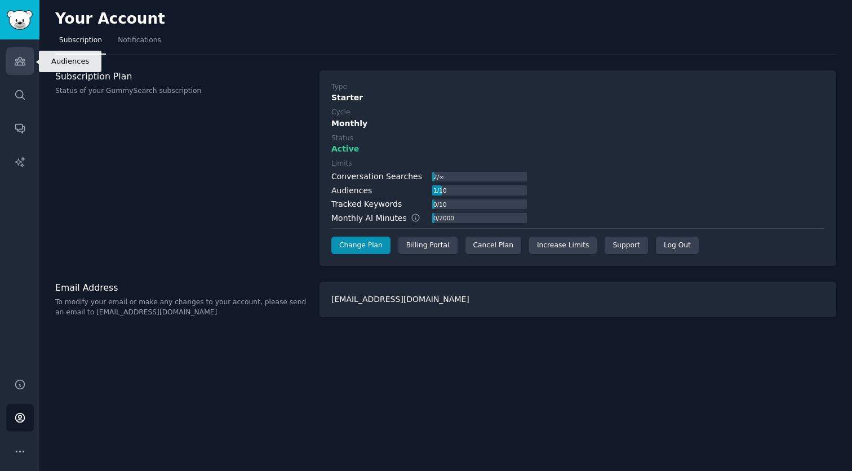
click at [30, 68] on link "Audiences" at bounding box center [20, 61] width 28 height 28
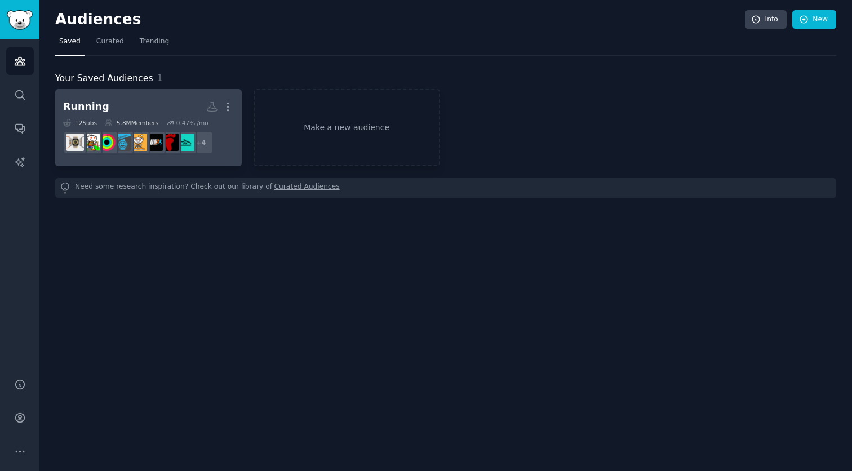
click at [160, 108] on h2 "Running More" at bounding box center [148, 107] width 171 height 20
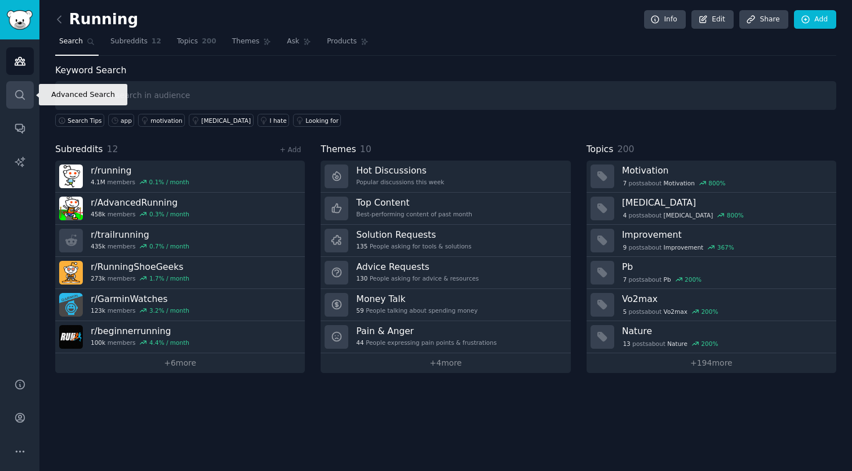
click at [31, 102] on link "Search" at bounding box center [20, 95] width 28 height 28
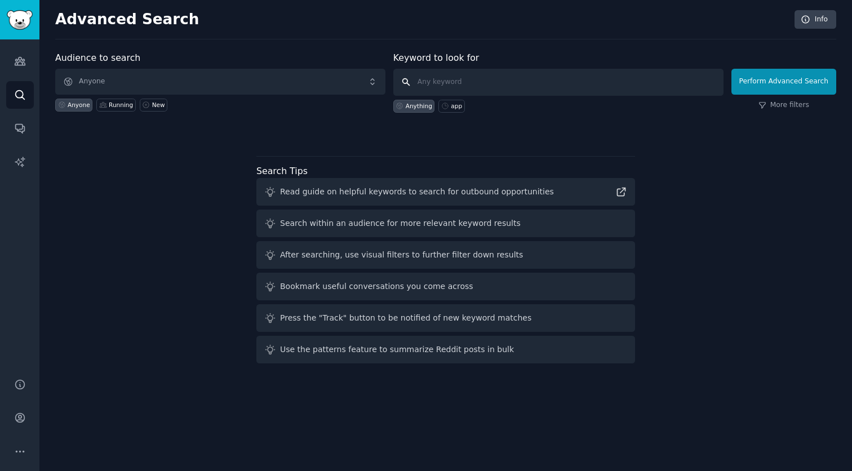
click at [497, 86] on input "text" at bounding box center [559, 82] width 330 height 27
type input "q"
type input "Apple Watch"
click at [752, 82] on button "Perform Advanced Search" at bounding box center [784, 82] width 105 height 26
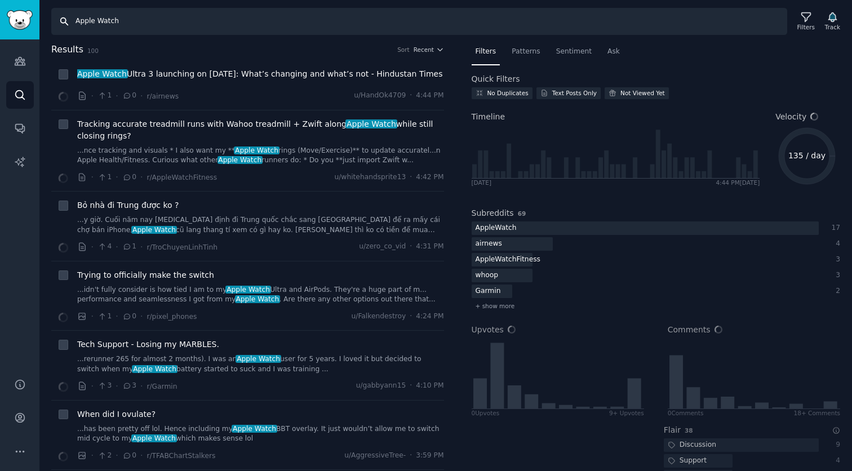
click at [350, 27] on input "Apple Watch" at bounding box center [419, 21] width 736 height 27
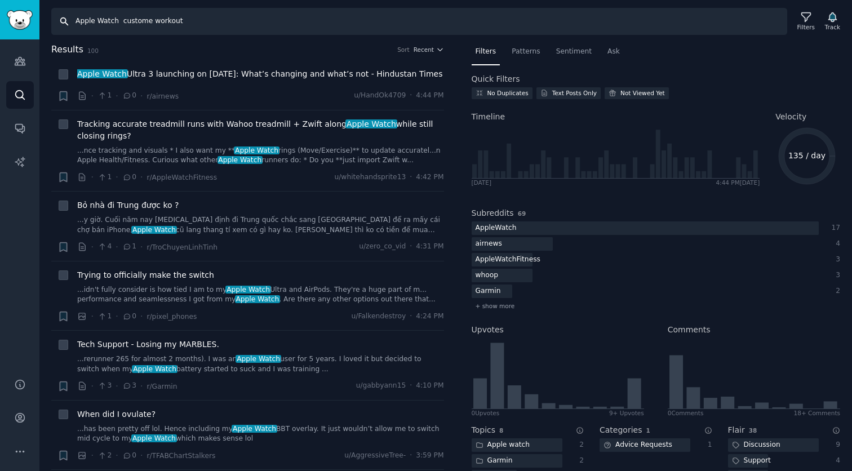
type input "Apple Watch custome workout"
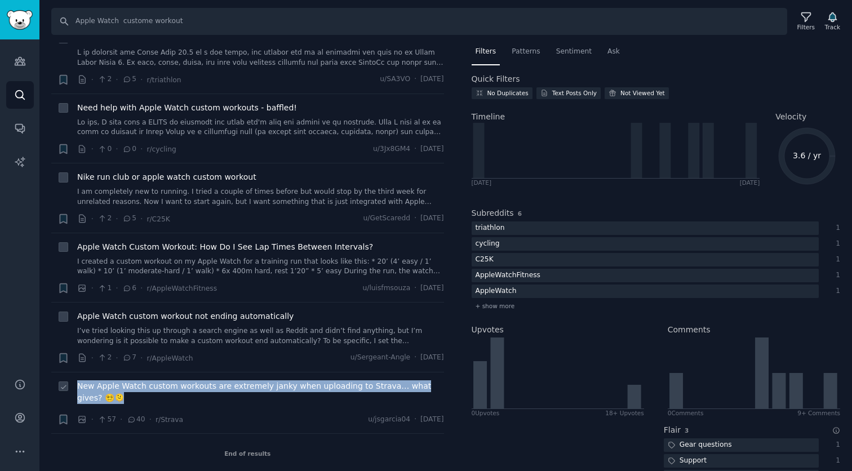
scroll to position [36, 0]
click at [64, 419] on icon "button" at bounding box center [63, 420] width 7 height 9
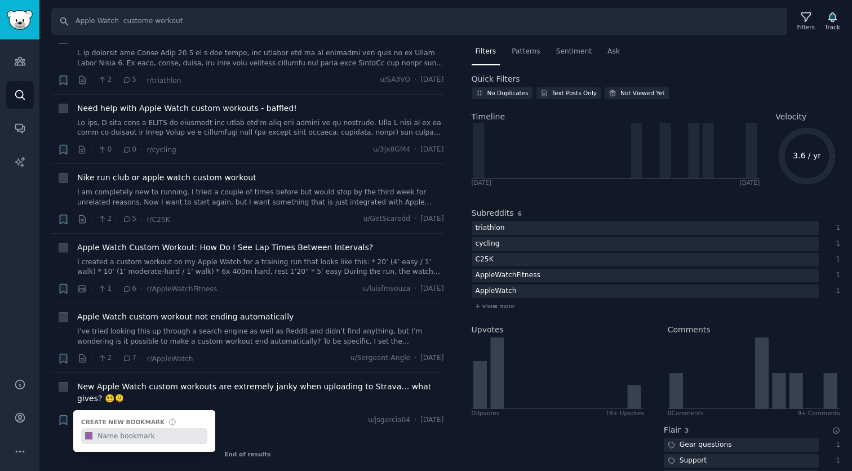
click at [325, 459] on div "End of results" at bounding box center [247, 454] width 393 height 39
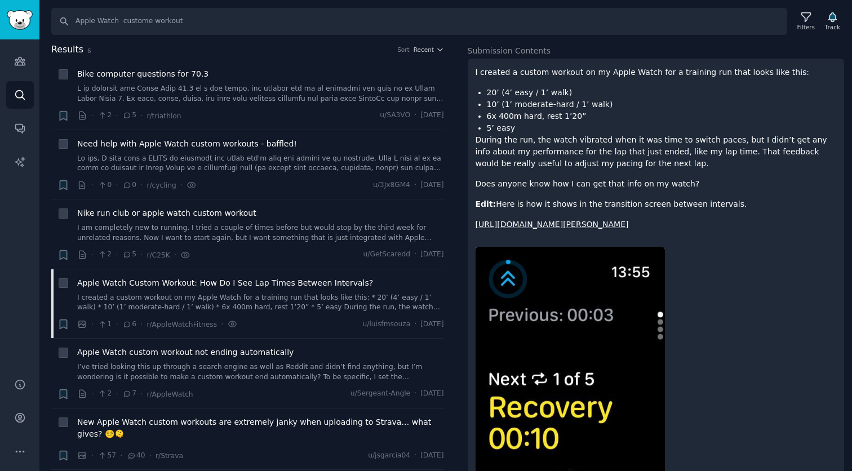
scroll to position [84, 0]
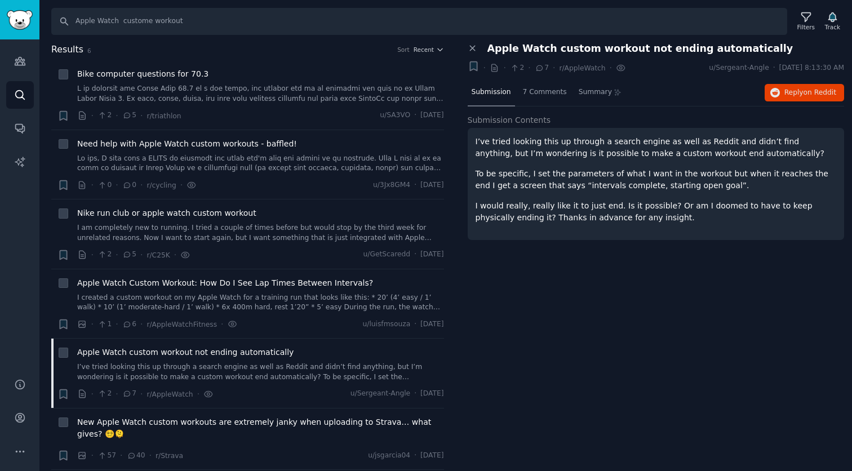
click at [648, 151] on p "I’ve tried looking this up through a search engine as well as Reddit and didn’t…" at bounding box center [656, 148] width 361 height 24
click at [654, 200] on p "I would really, really like it to just end. Is it possible? Or am I doomed to h…" at bounding box center [656, 212] width 361 height 24
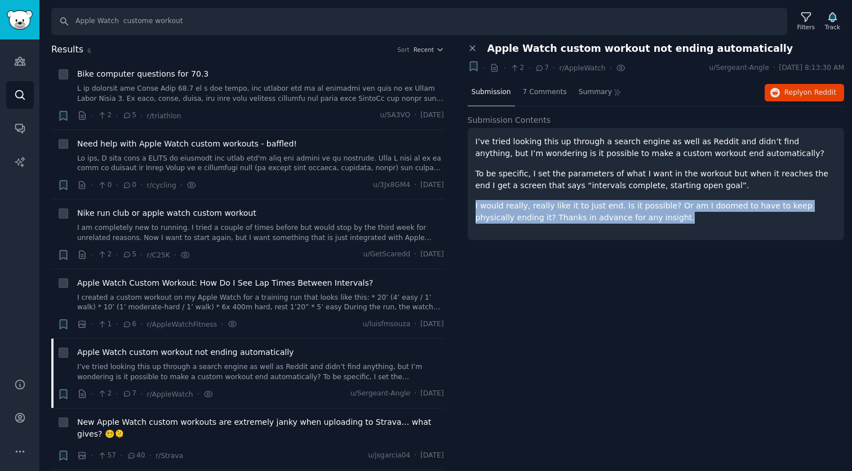
click at [654, 200] on p "I would really, really like it to just end. Is it possible? Or am I doomed to h…" at bounding box center [656, 212] width 361 height 24
click at [658, 214] on p "I would really, really like it to just end. Is it possible? Or am I doomed to h…" at bounding box center [656, 212] width 361 height 24
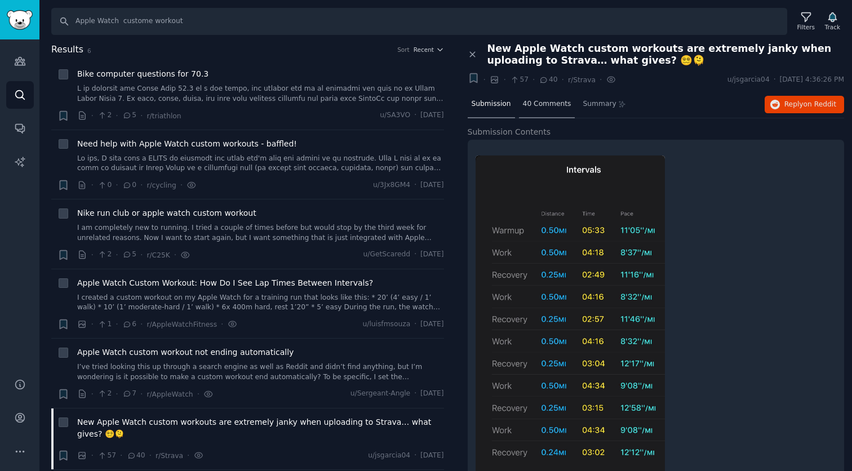
click at [553, 104] on span "40 Comments" at bounding box center [547, 104] width 48 height 10
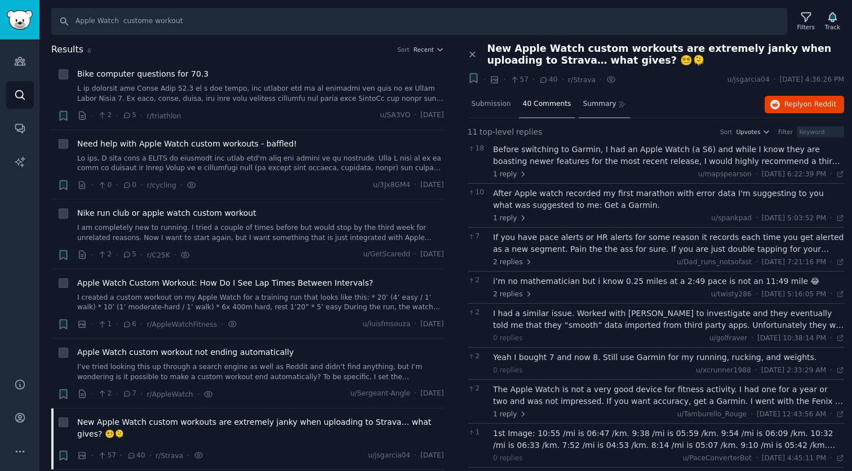
click at [583, 102] on span "Summary" at bounding box center [599, 104] width 33 height 10
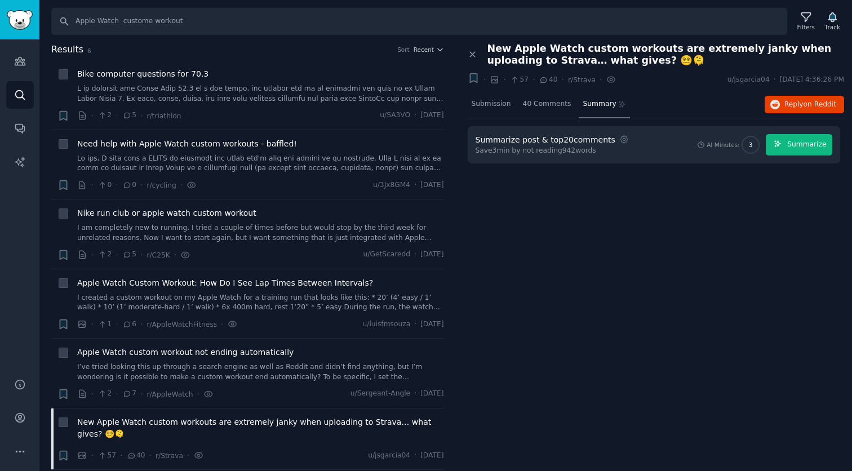
click at [795, 144] on span "Summarize" at bounding box center [807, 145] width 39 height 10
